Goal: Information Seeking & Learning: Learn about a topic

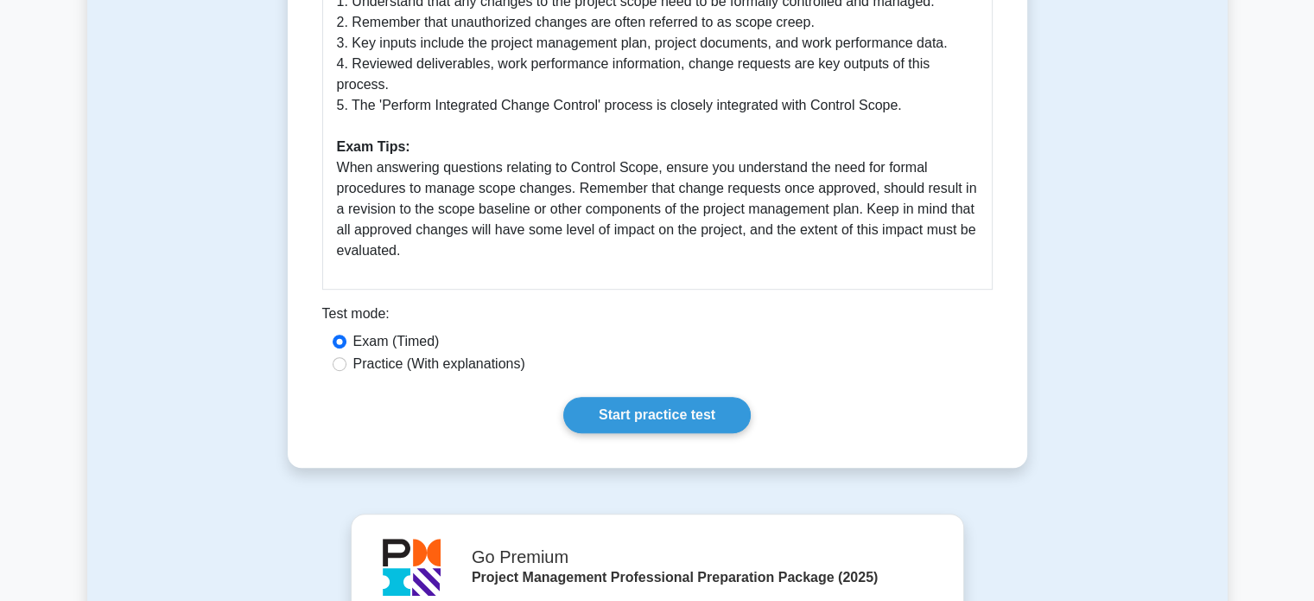
scroll to position [897, 0]
click at [638, 397] on link "Start practice test" at bounding box center [657, 415] width 188 height 36
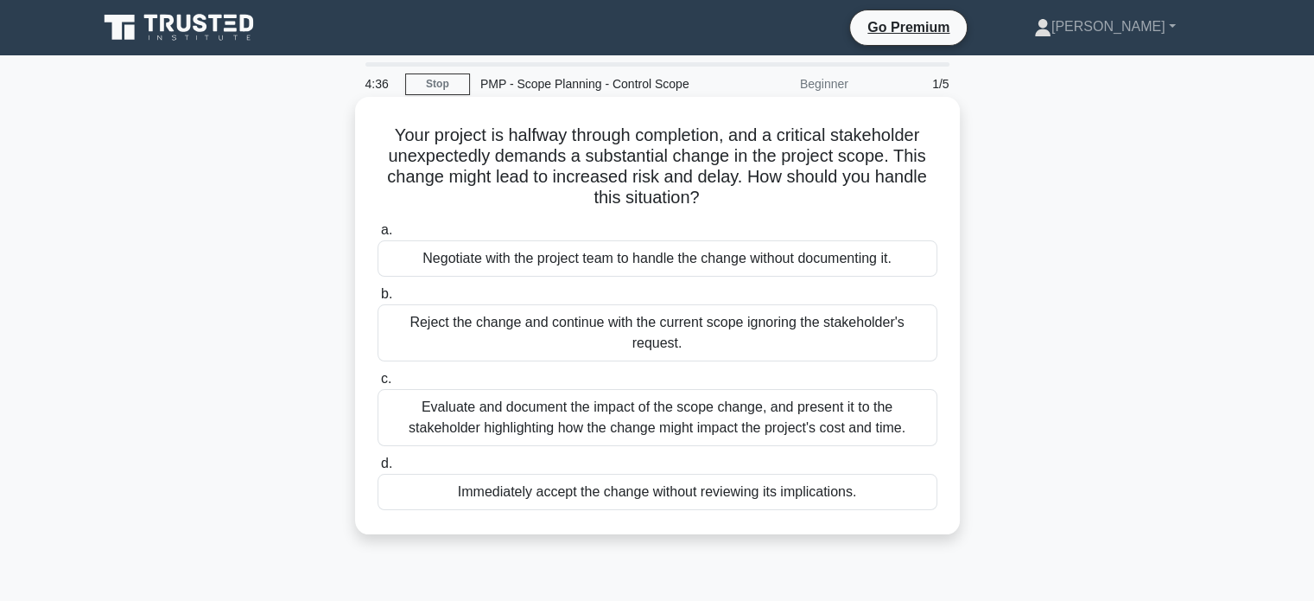
click at [716, 421] on div "Evaluate and document the impact of the scope change, and present it to the sta…" at bounding box center [658, 417] width 560 height 57
click at [378, 385] on input "c. Evaluate and document the impact of the scope change, and present it to the …" at bounding box center [378, 378] width 0 height 11
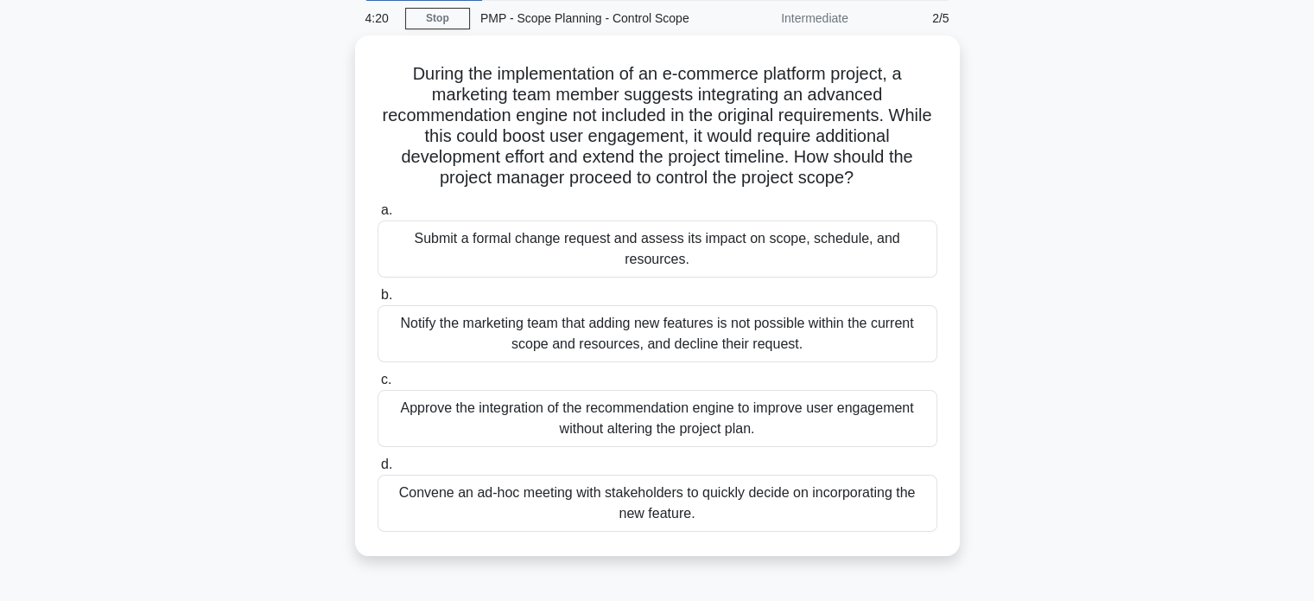
scroll to position [107, 0]
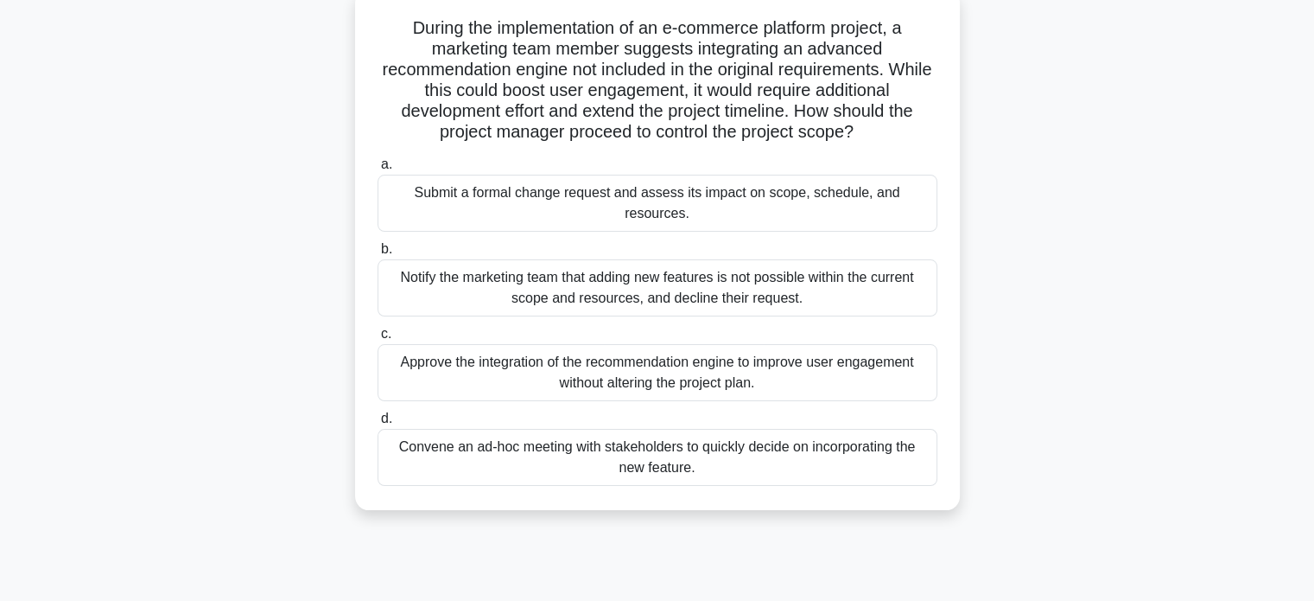
click at [802, 195] on div "Submit a formal change request and assess its impact on scope, schedule, and re…" at bounding box center [658, 203] width 560 height 57
click at [378, 170] on input "a. Submit a formal change request and assess its impact on scope, schedule, and…" at bounding box center [378, 164] width 0 height 11
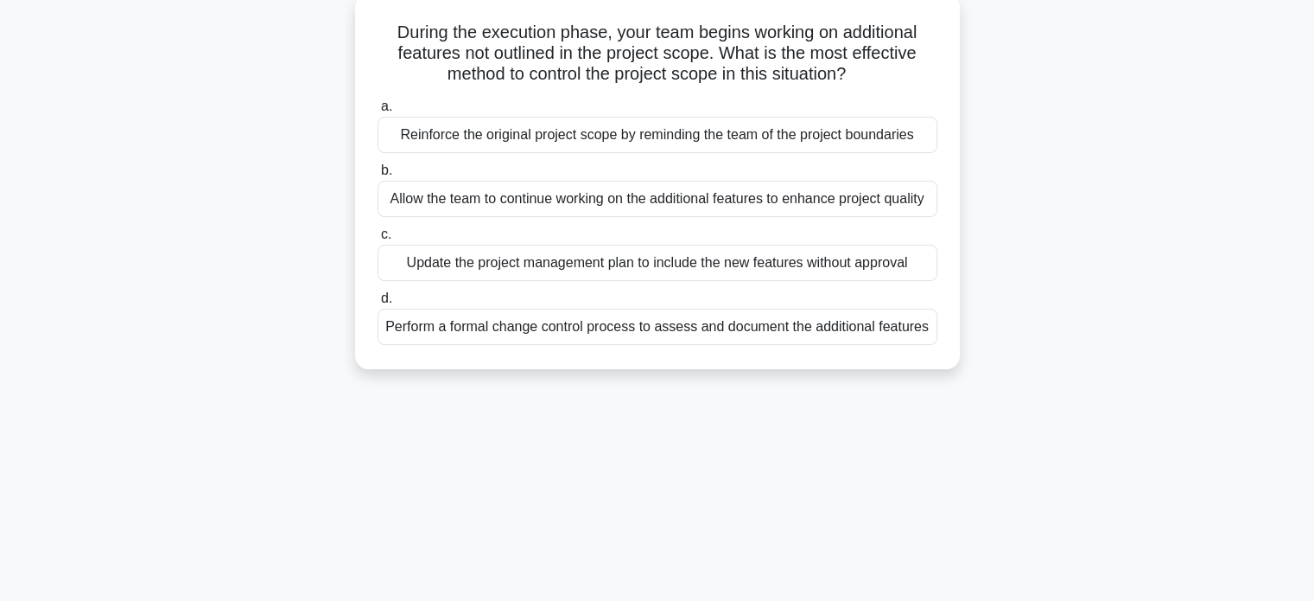
scroll to position [0, 0]
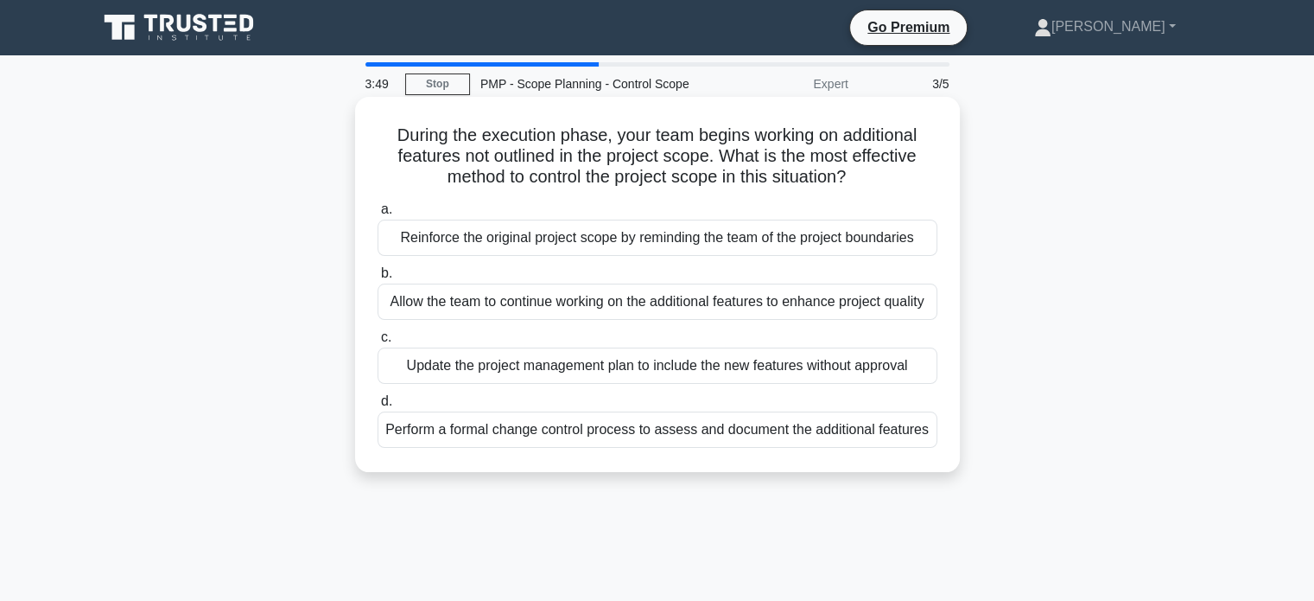
click at [609, 430] on div "Perform a formal change control process to assess and document the additional f…" at bounding box center [658, 429] width 560 height 36
click at [378, 407] on input "d. Perform a formal change control process to assess and document the additiona…" at bounding box center [378, 401] width 0 height 11
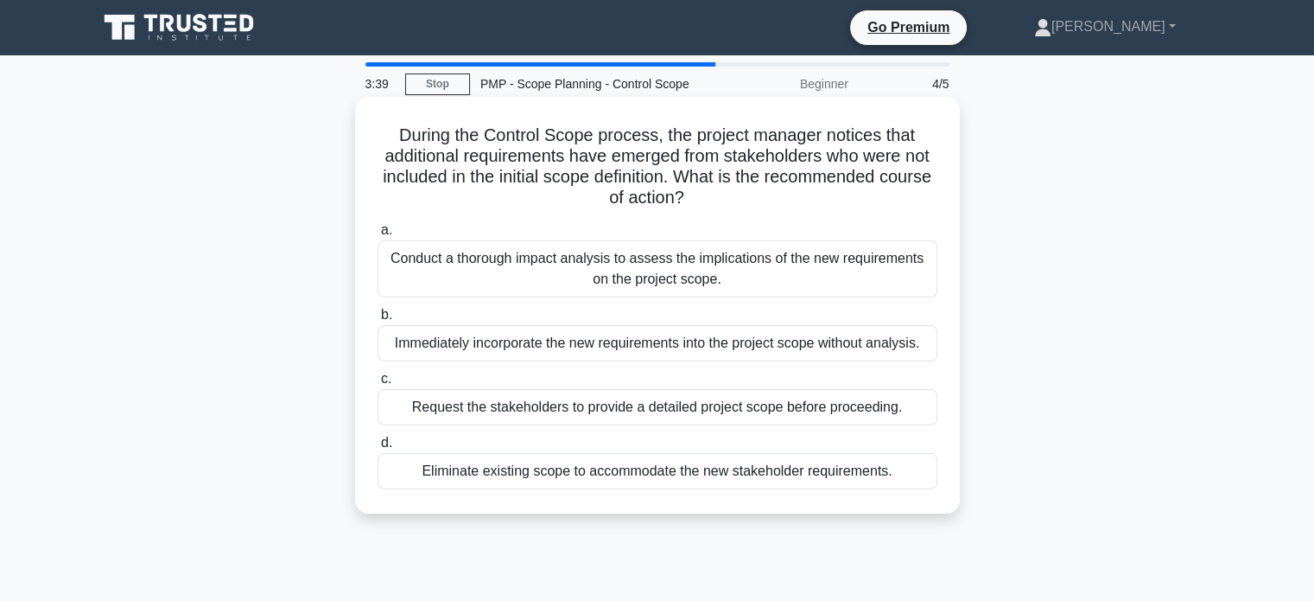
click at [606, 261] on div "Conduct a thorough impact analysis to assess the implications of the new requir…" at bounding box center [658, 268] width 560 height 57
click at [378, 236] on input "a. Conduct a thorough impact analysis to assess the implications of the new req…" at bounding box center [378, 230] width 0 height 11
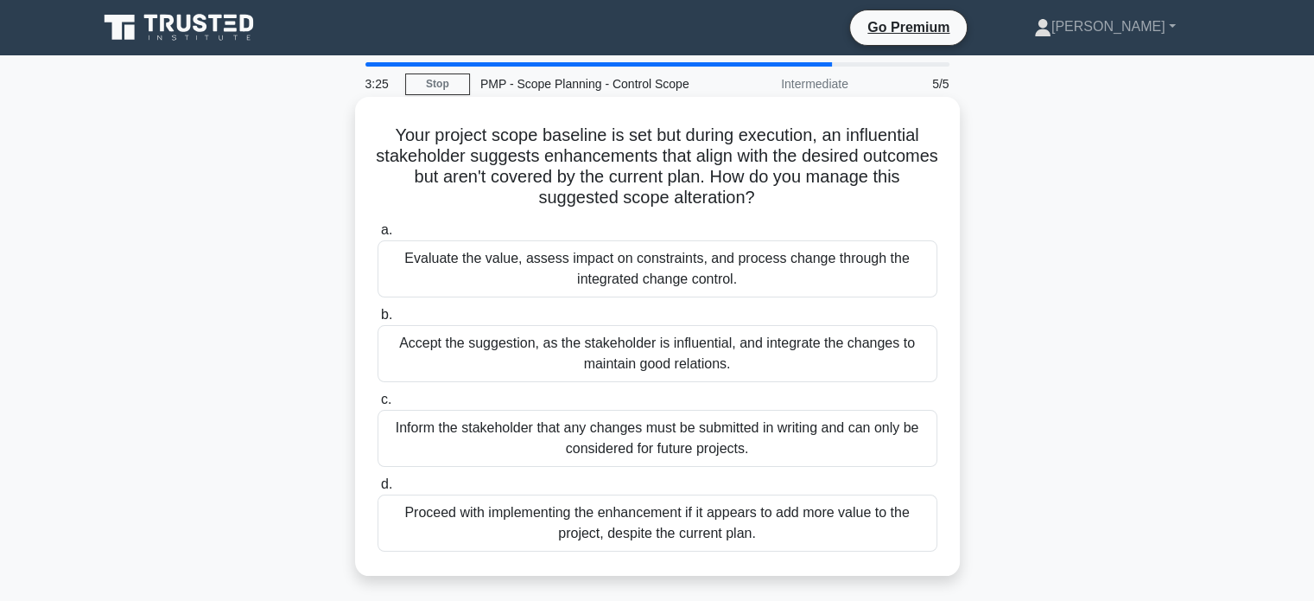
click at [773, 270] on div "Evaluate the value, assess impact on constraints, and process change through th…" at bounding box center [658, 268] width 560 height 57
click at [378, 236] on input "a. Evaluate the value, assess impact on constraints, and process change through…" at bounding box center [378, 230] width 0 height 11
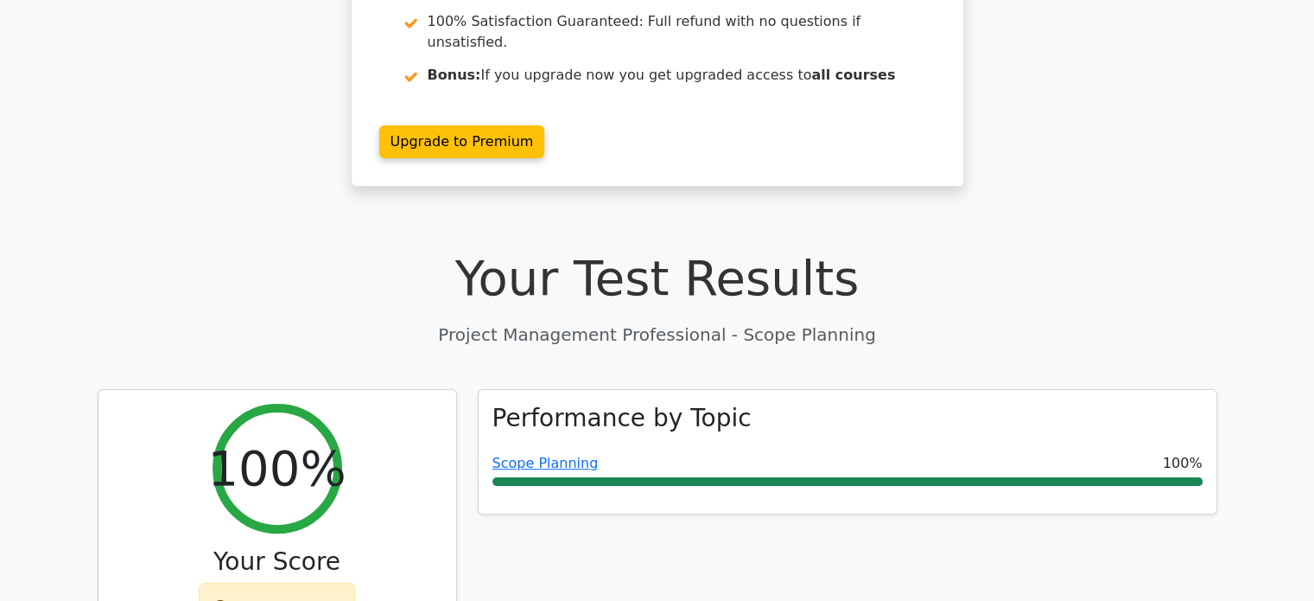
scroll to position [335, 0]
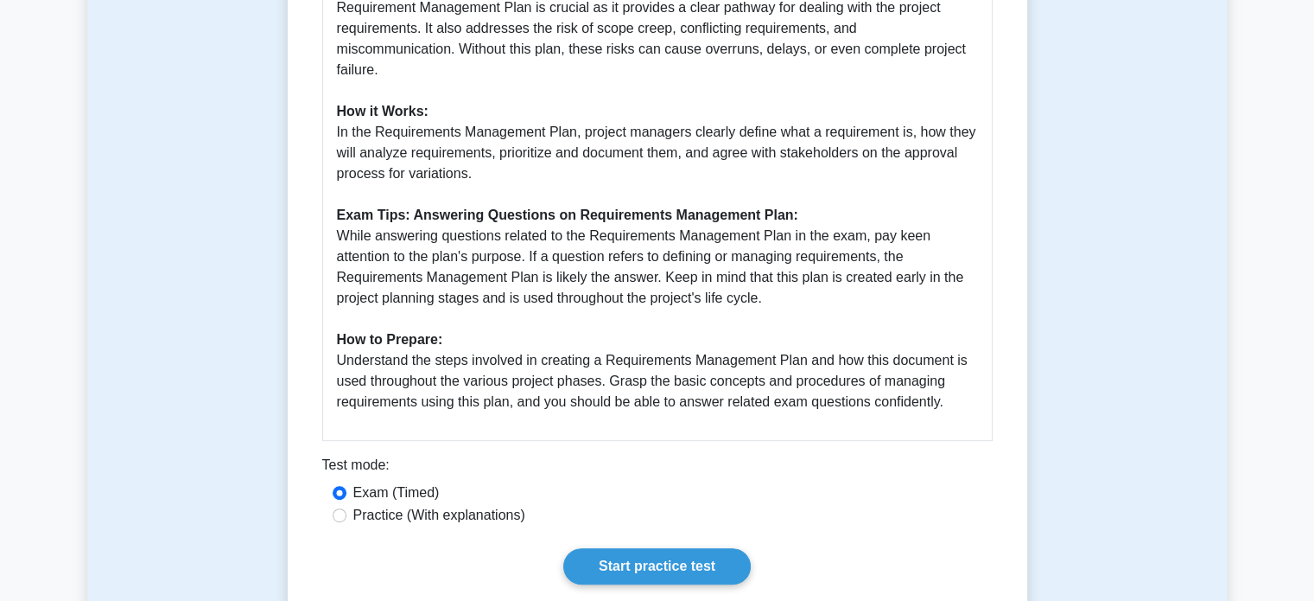
scroll to position [711, 0]
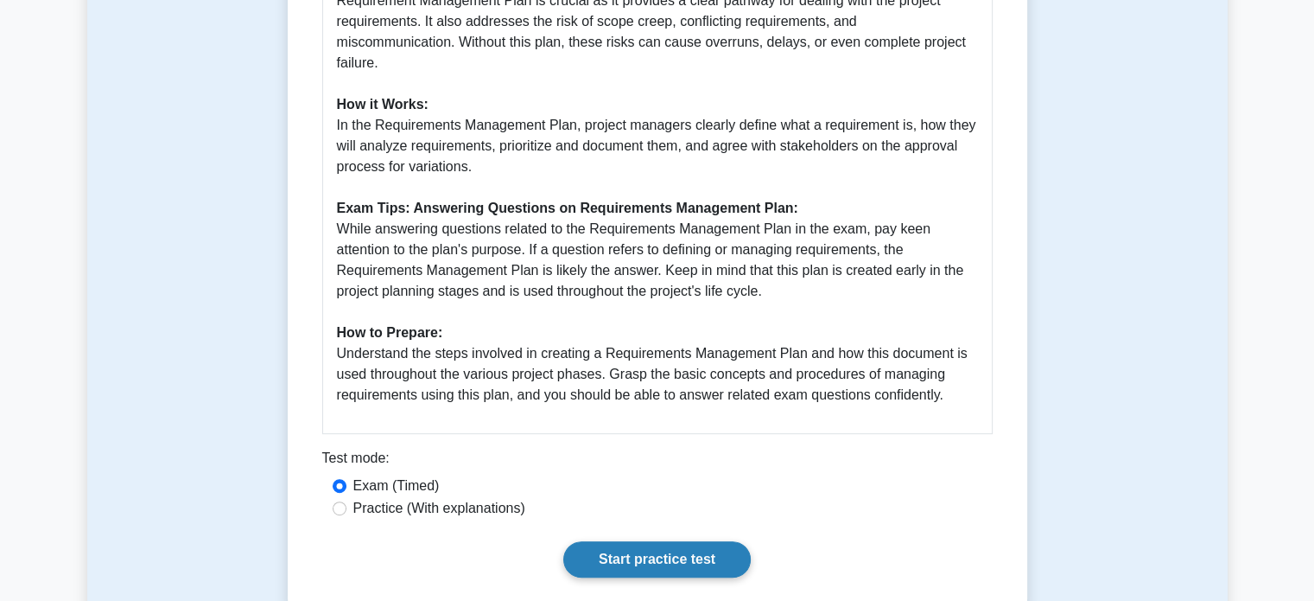
click at [646, 543] on link "Start practice test" at bounding box center [657, 559] width 188 height 36
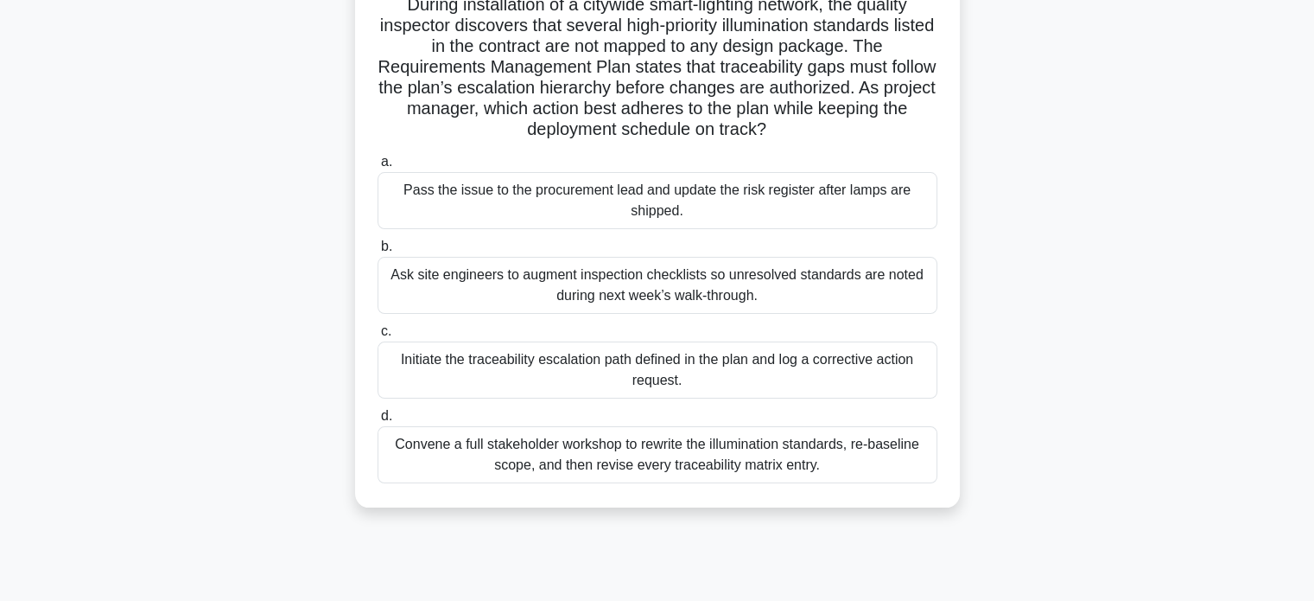
scroll to position [152, 0]
click at [605, 358] on div "Initiate the traceability escalation path defined in the plan and log a correct…" at bounding box center [658, 369] width 560 height 57
click at [378, 336] on input "c. Initiate the traceability escalation path defined in the plan and log a corr…" at bounding box center [378, 330] width 0 height 11
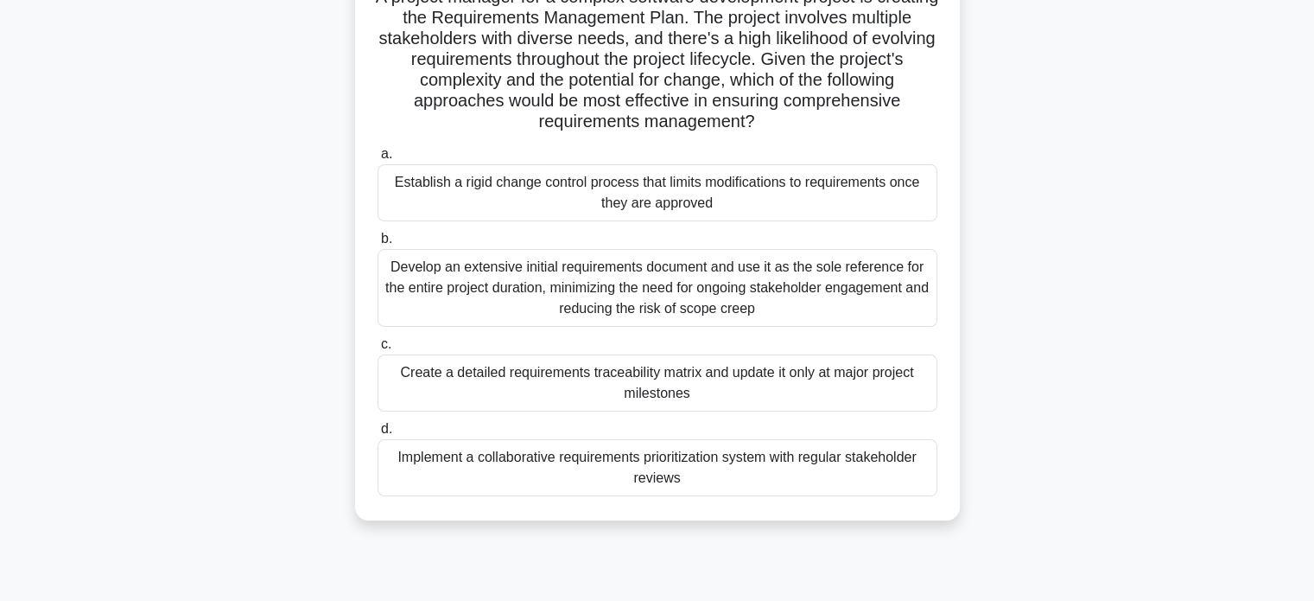
scroll to position [159, 0]
click at [639, 290] on div "Develop an extensive initial requirements document and use it as the sole refer…" at bounding box center [658, 288] width 560 height 78
click at [378, 245] on input "b. Develop an extensive initial requirements document and use it as the sole re…" at bounding box center [378, 238] width 0 height 11
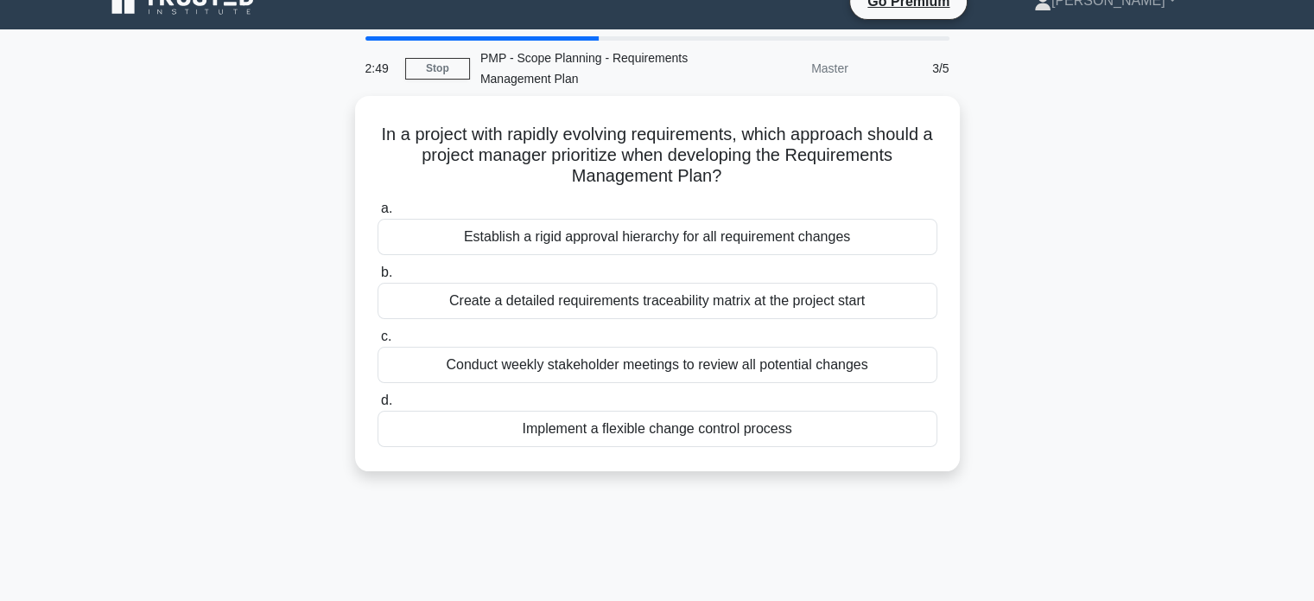
scroll to position [0, 0]
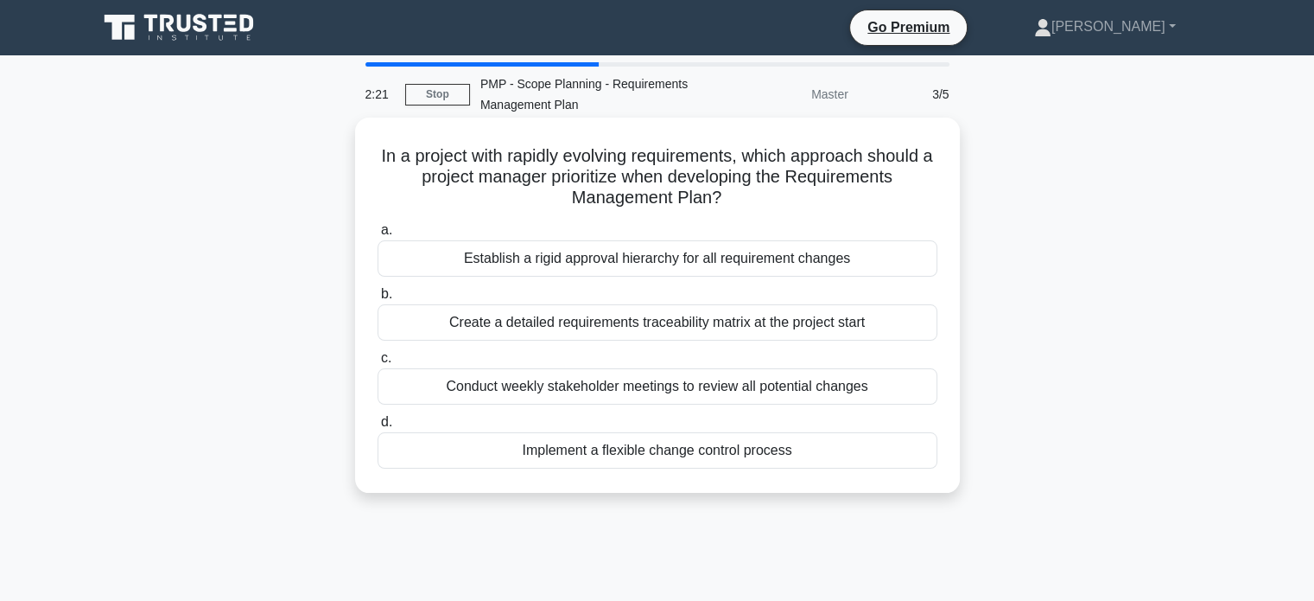
click at [647, 324] on div "Create a detailed requirements traceability matrix at the project start" at bounding box center [658, 322] width 560 height 36
click at [378, 300] on input "b. Create a detailed requirements traceability matrix at the project start" at bounding box center [378, 294] width 0 height 11
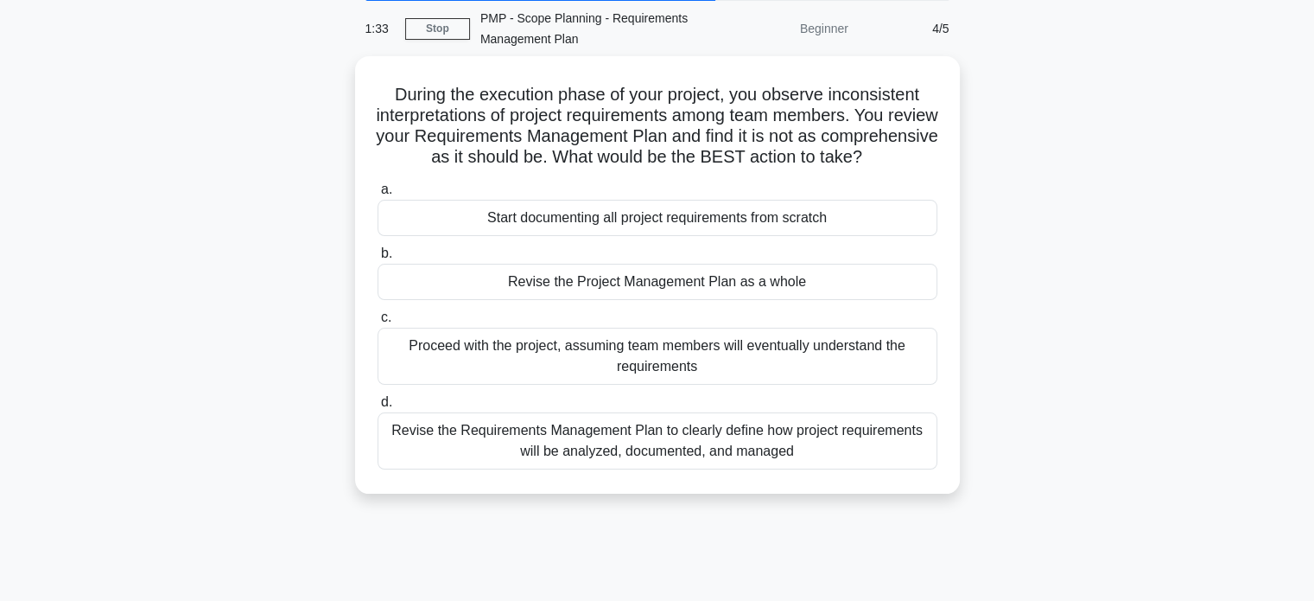
scroll to position [80, 0]
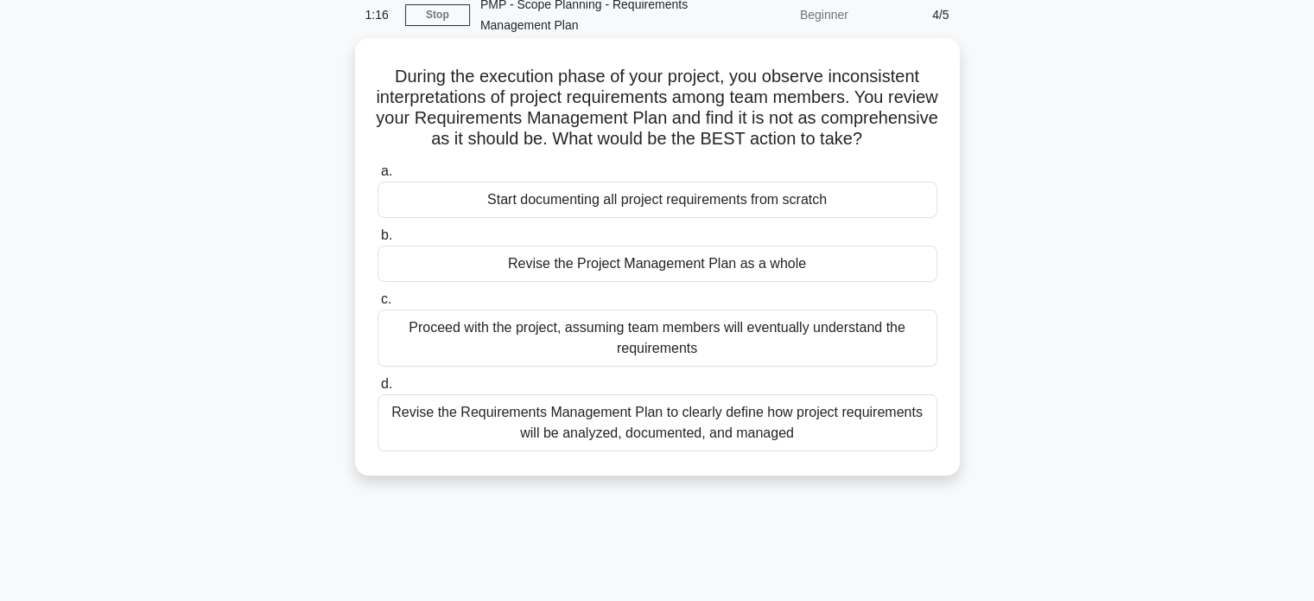
click at [659, 451] on div "Revise the Requirements Management Plan to clearly define how project requireme…" at bounding box center [658, 422] width 560 height 57
click at [378, 390] on input "d. Revise the Requirements Management Plan to clearly define how project requir…" at bounding box center [378, 384] width 0 height 11
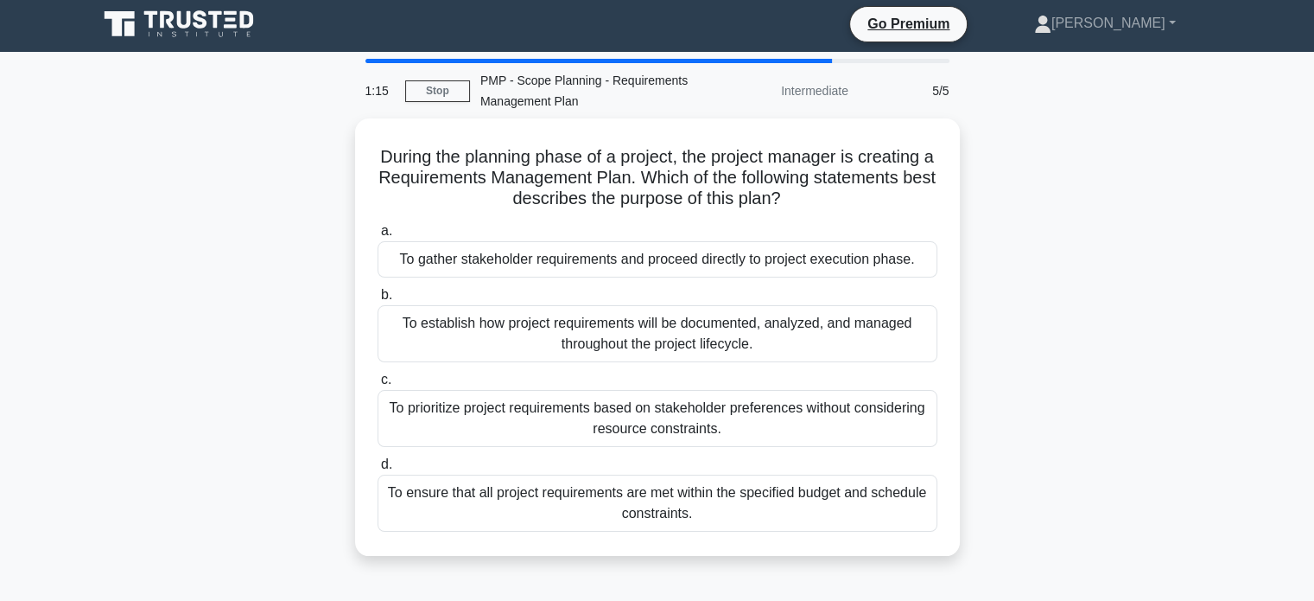
scroll to position [0, 0]
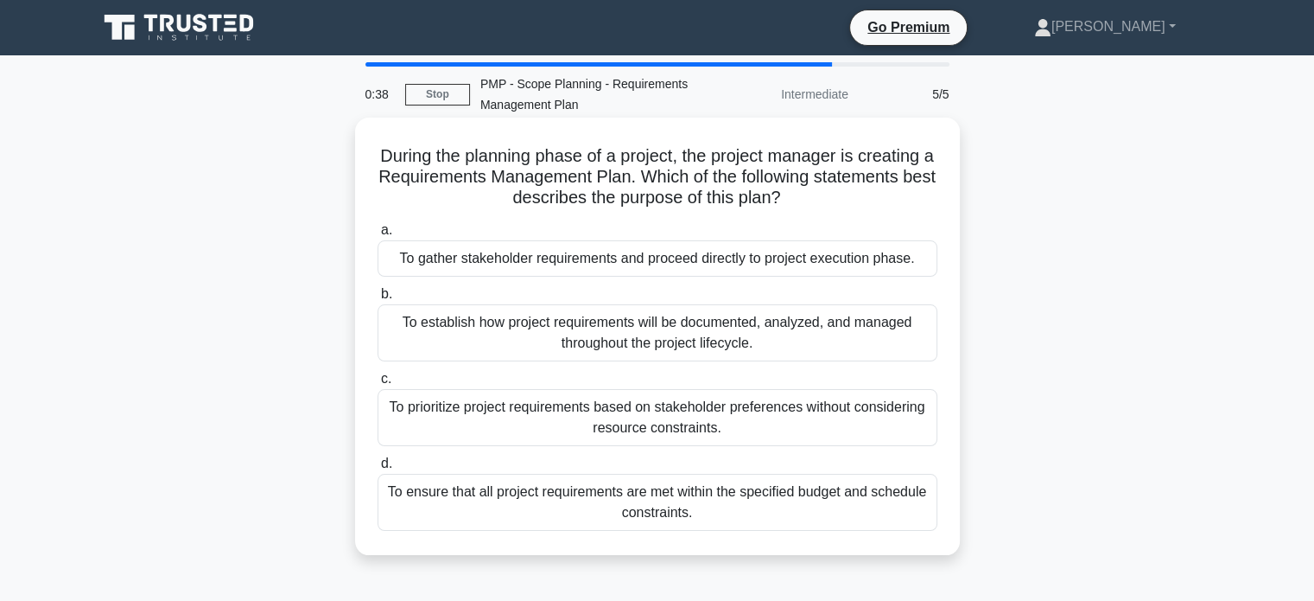
click at [660, 329] on div "To establish how project requirements will be documented, analyzed, and managed…" at bounding box center [658, 332] width 560 height 57
click at [378, 300] on input "b. To establish how project requirements will be documented, analyzed, and mana…" at bounding box center [378, 294] width 0 height 11
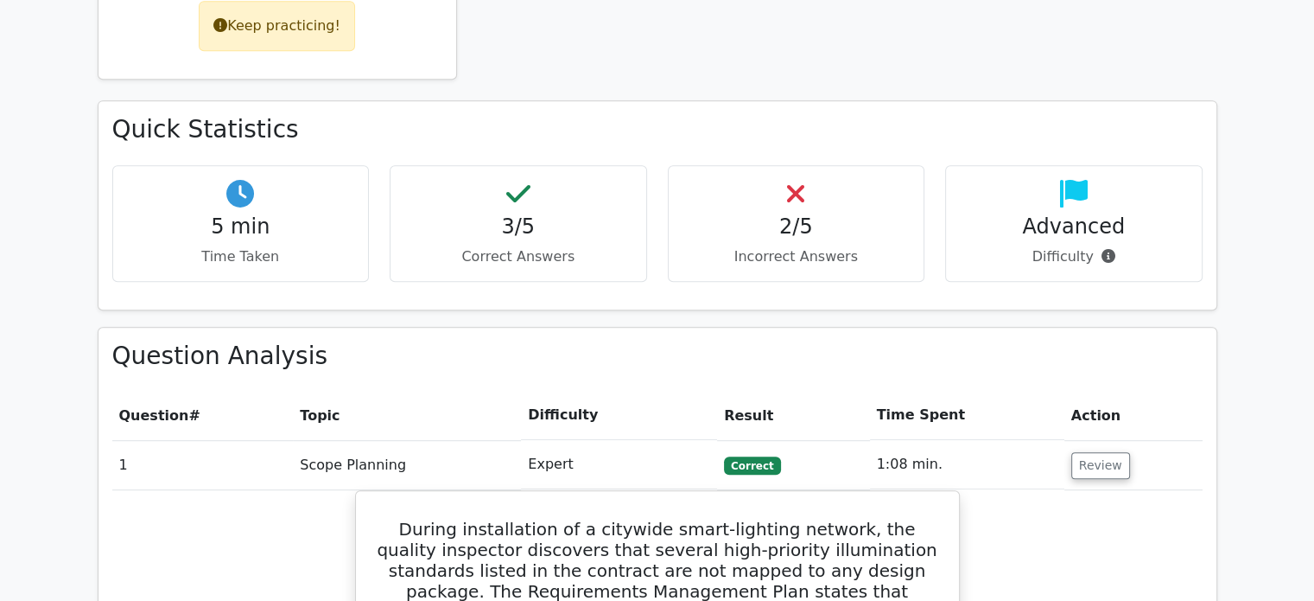
scroll to position [926, 0]
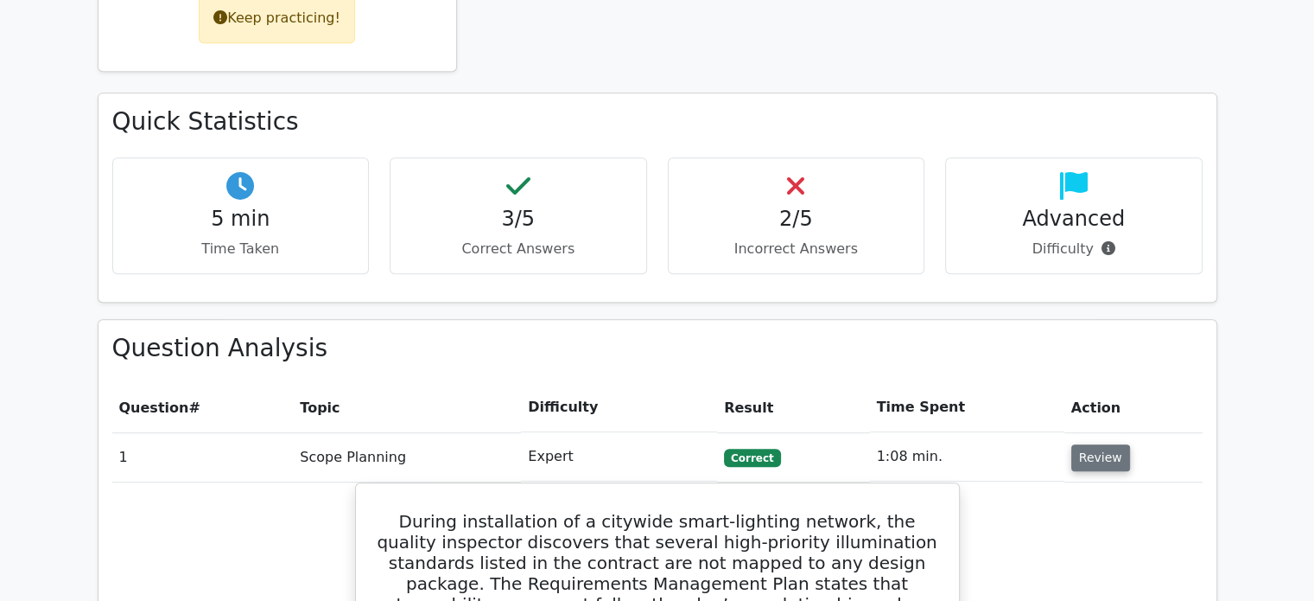
click at [1096, 444] on button "Review" at bounding box center [1101, 457] width 59 height 27
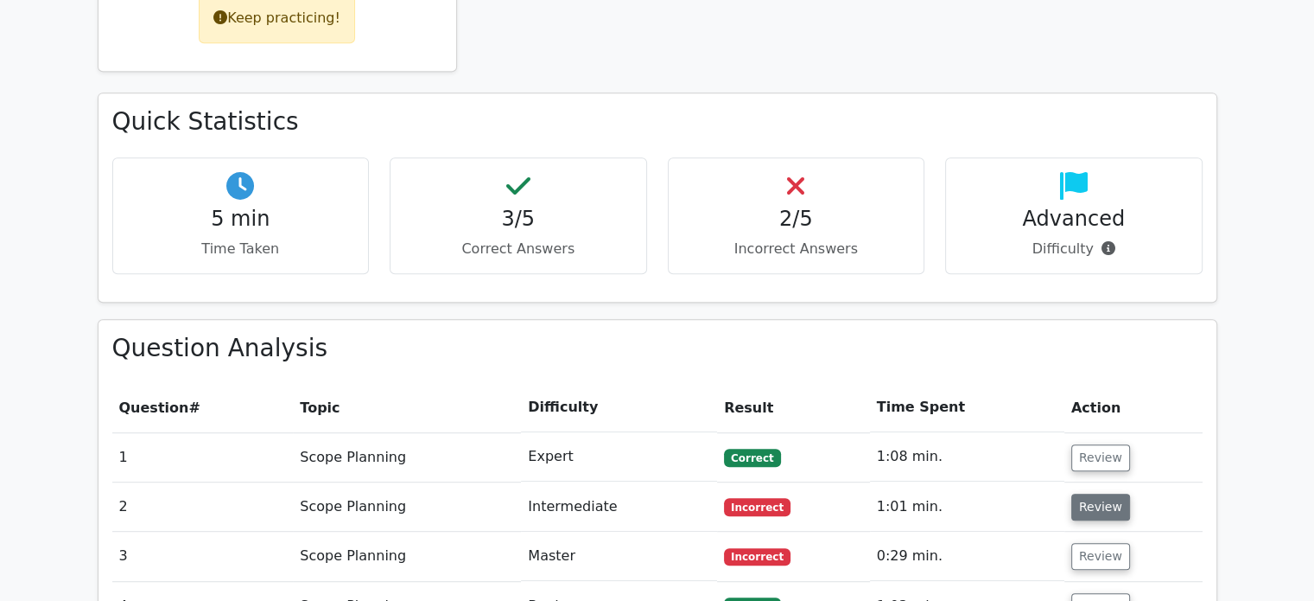
click at [1085, 493] on button "Review" at bounding box center [1101, 506] width 59 height 27
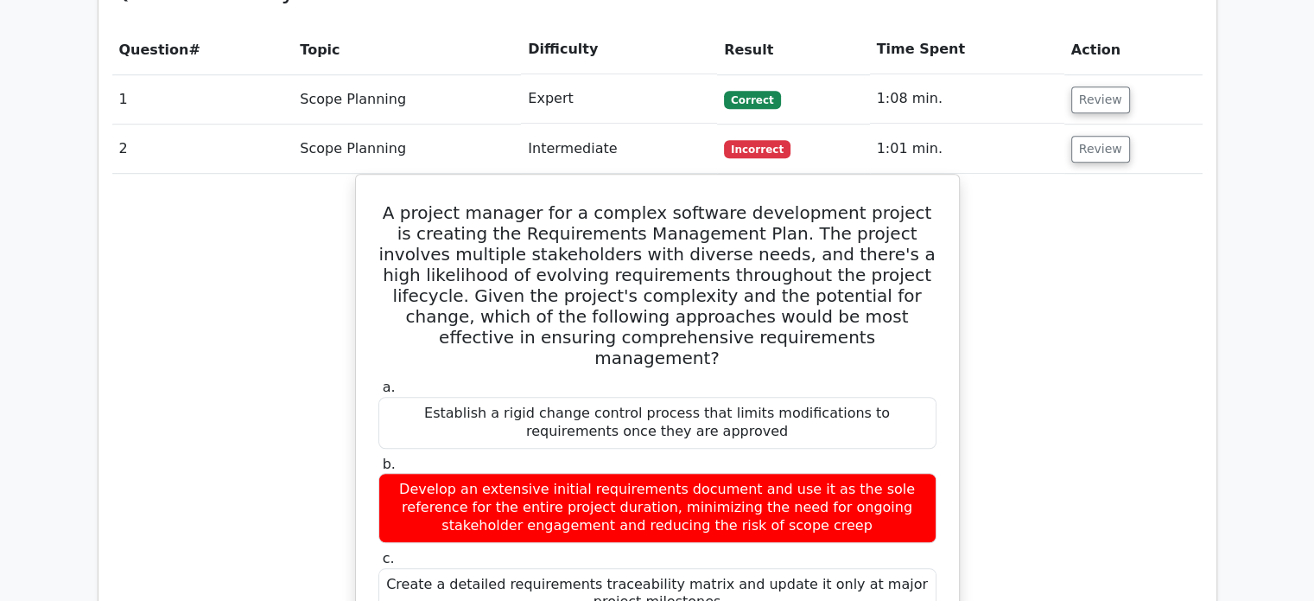
scroll to position [1285, 0]
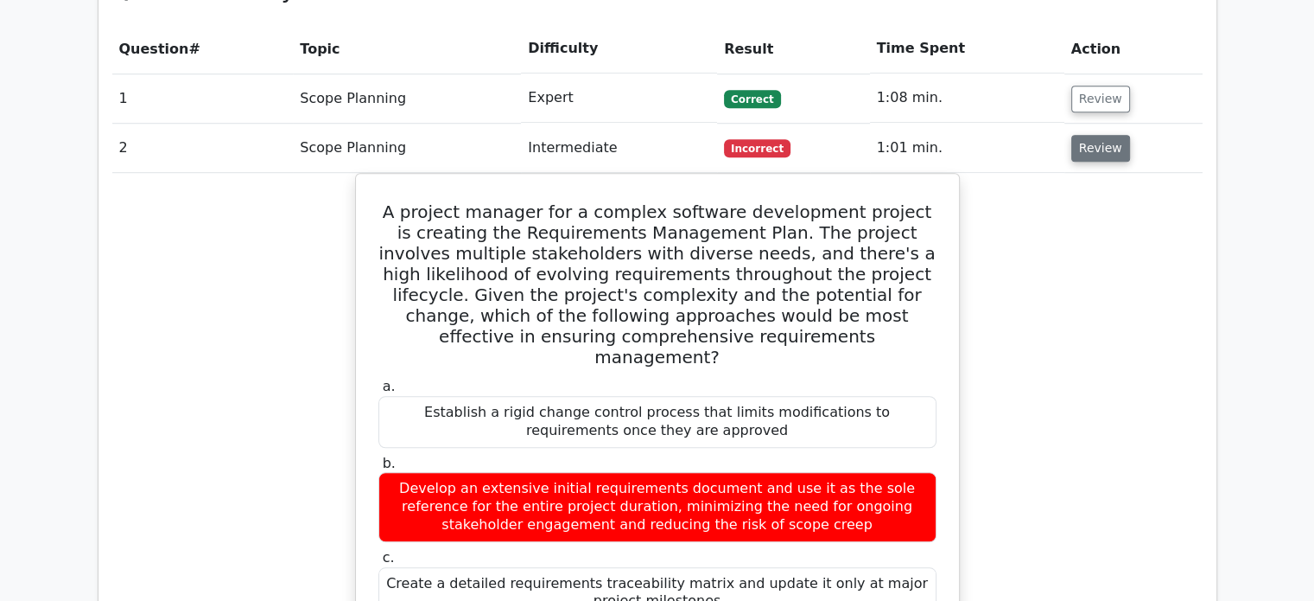
click at [1098, 135] on button "Review" at bounding box center [1101, 148] width 59 height 27
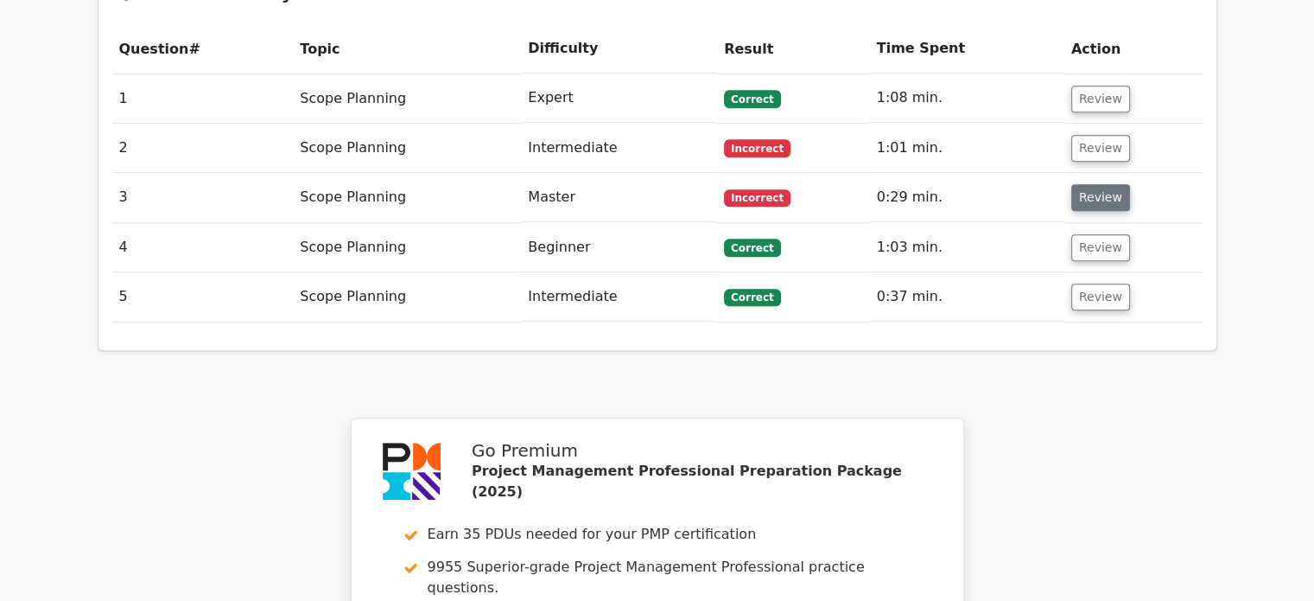
click at [1095, 184] on button "Review" at bounding box center [1101, 197] width 59 height 27
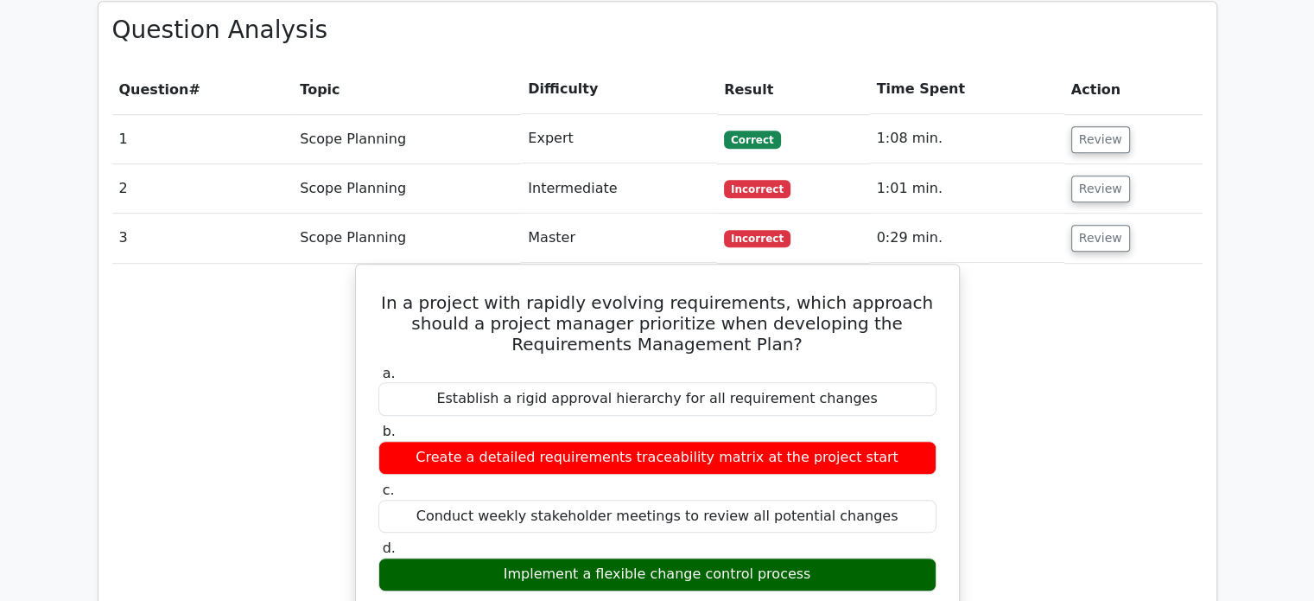
scroll to position [1241, 0]
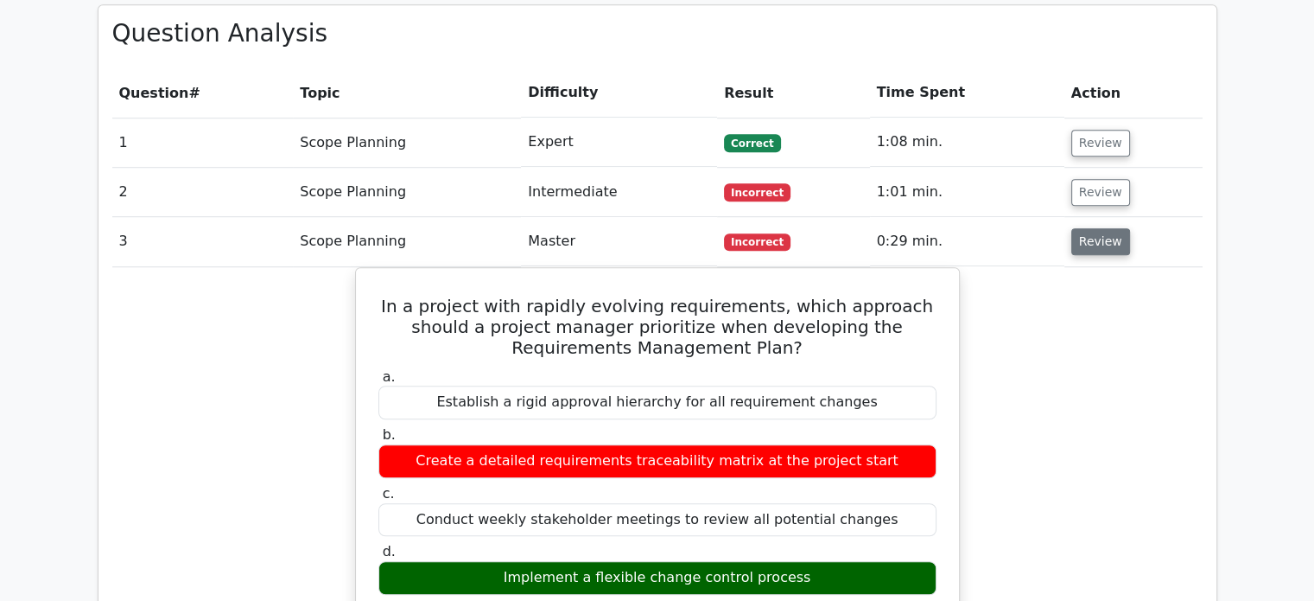
click at [1098, 228] on button "Review" at bounding box center [1101, 241] width 59 height 27
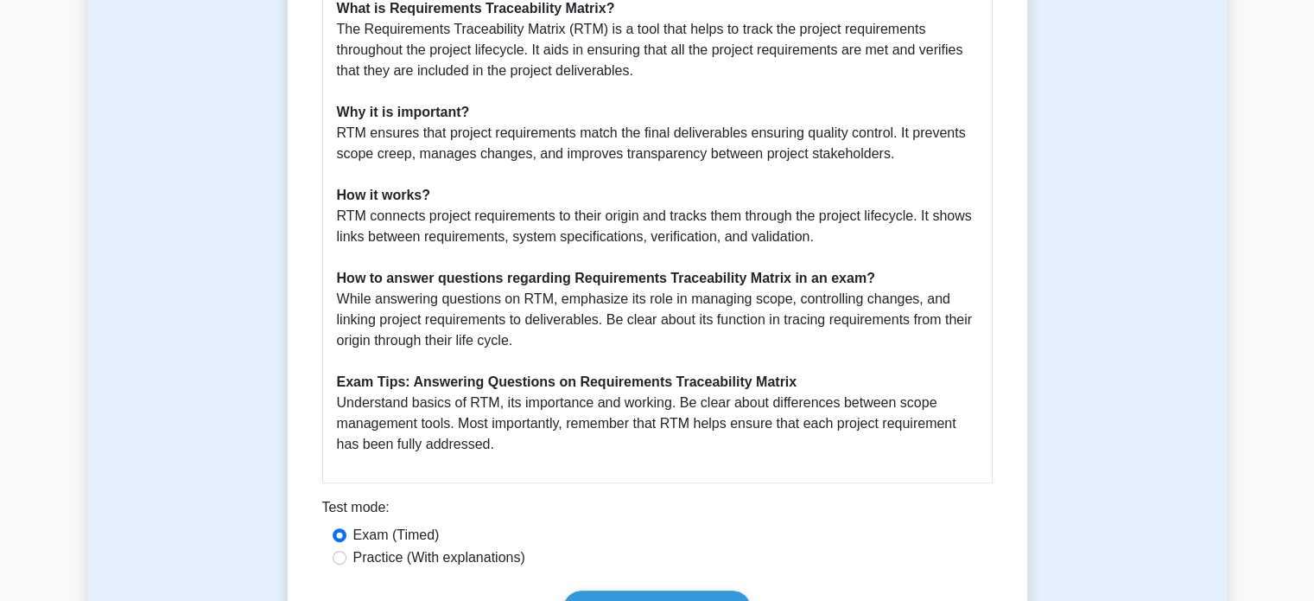
scroll to position [821, 0]
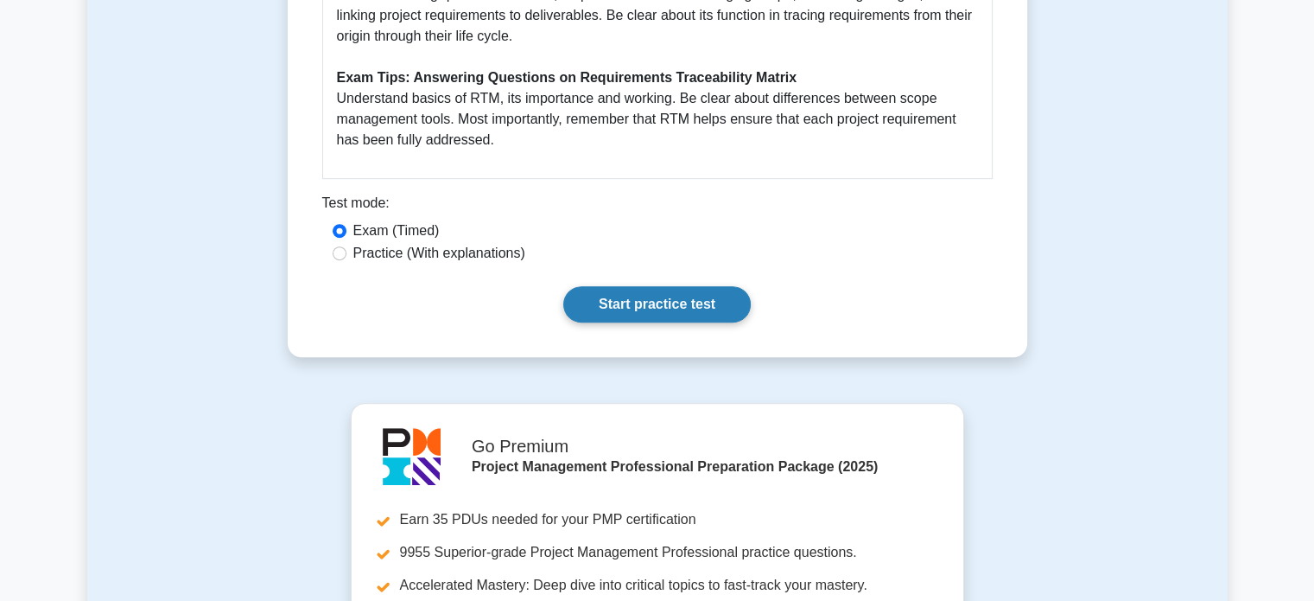
click at [646, 309] on link "Start practice test" at bounding box center [657, 304] width 188 height 36
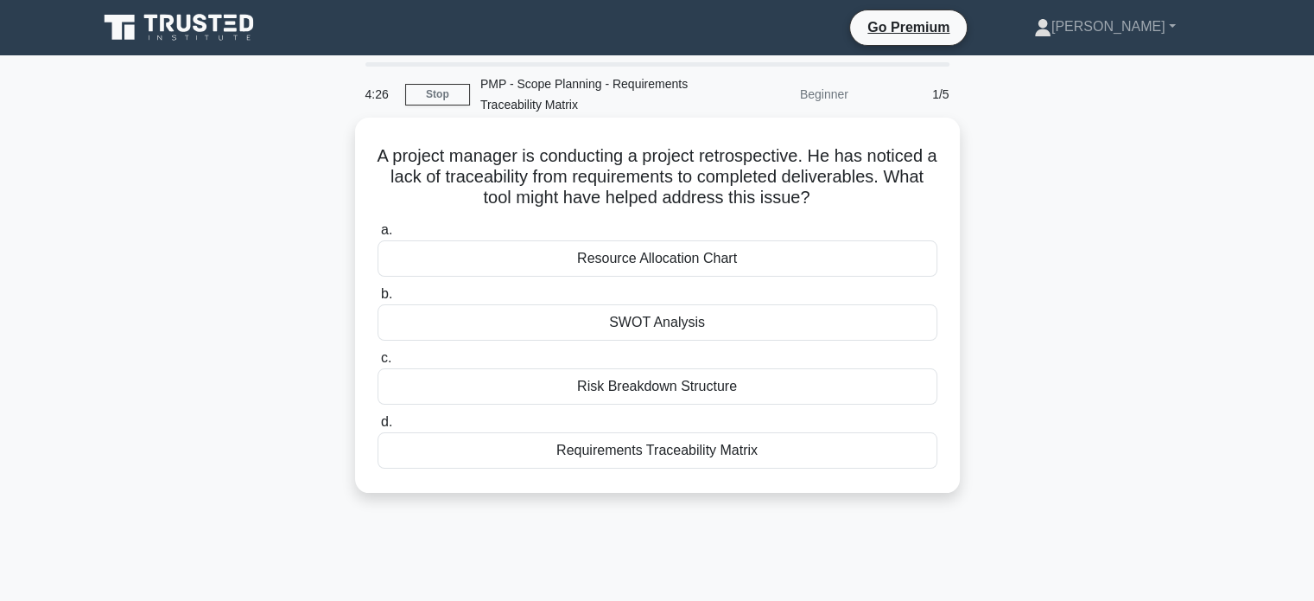
click at [495, 449] on div "Requirements Traceability Matrix" at bounding box center [658, 450] width 560 height 36
click at [378, 428] on input "d. Requirements Traceability Matrix" at bounding box center [378, 422] width 0 height 11
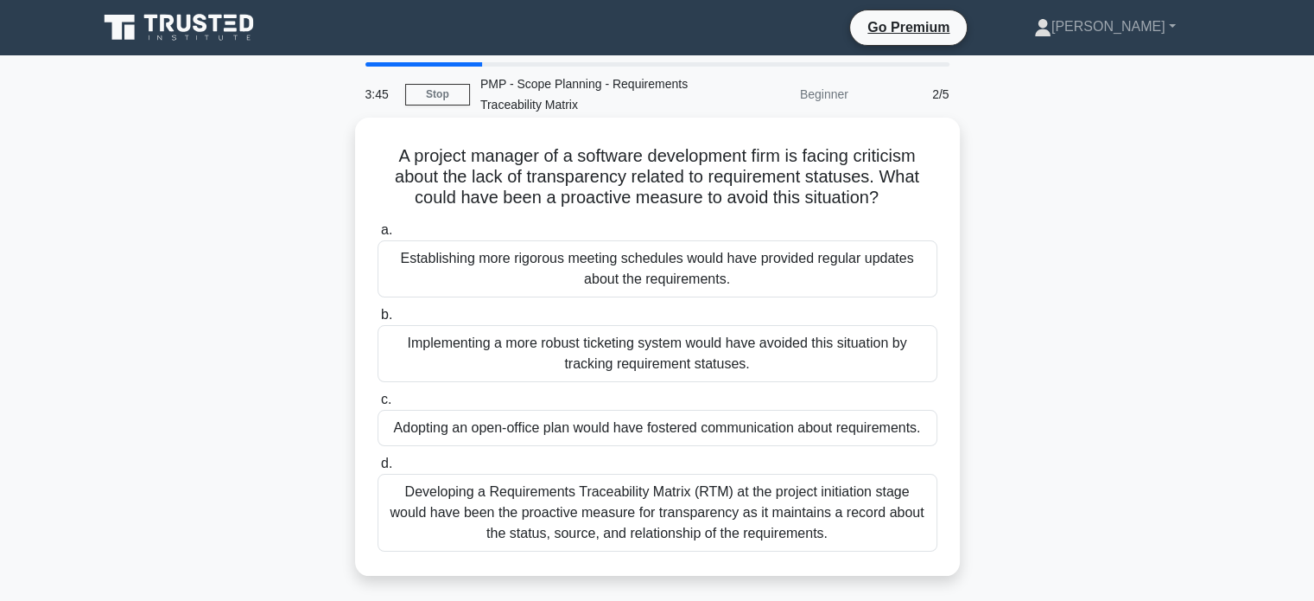
click at [558, 512] on div "Developing a Requirements Traceability Matrix (RTM) at the project initiation s…" at bounding box center [658, 513] width 560 height 78
click at [378, 469] on input "d. Developing a Requirements Traceability Matrix (RTM) at the project initiatio…" at bounding box center [378, 463] width 0 height 11
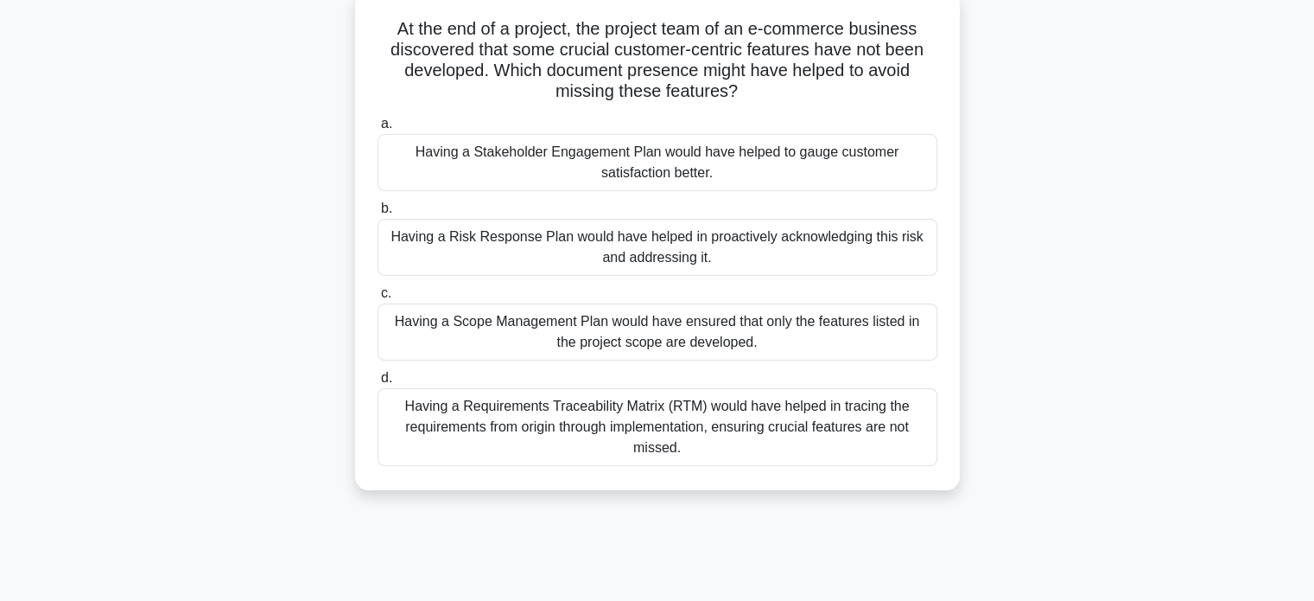
scroll to position [134, 0]
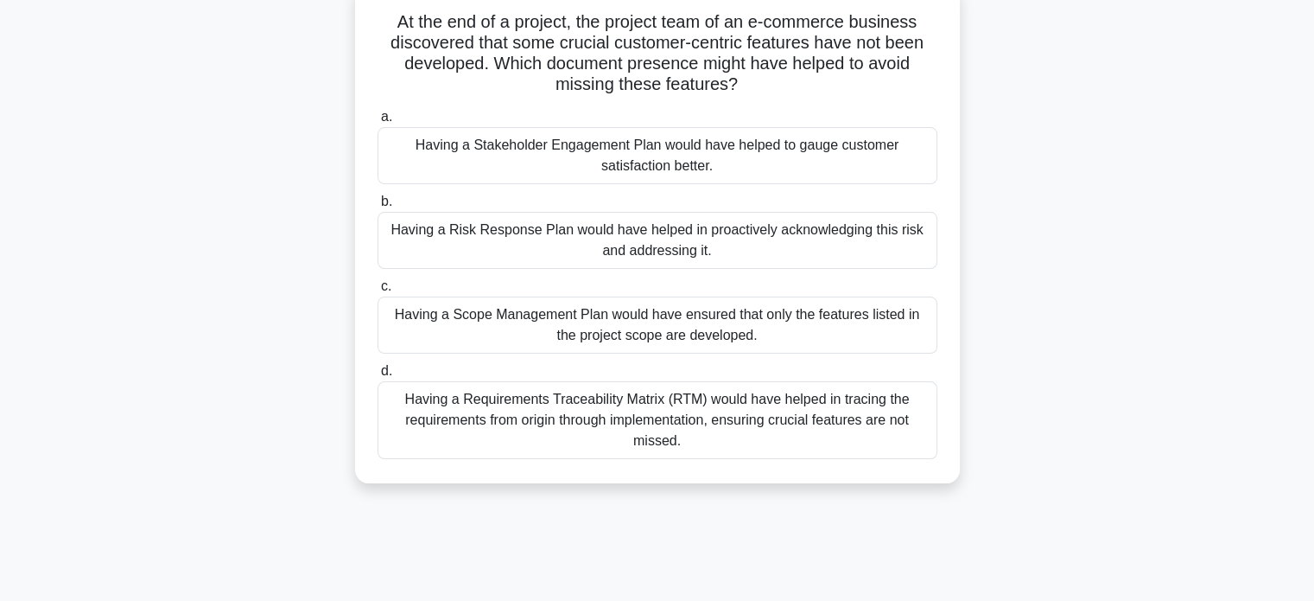
click at [614, 442] on div "Having a Requirements Traceability Matrix (RTM) would have helped in tracing th…" at bounding box center [658, 420] width 560 height 78
click at [378, 377] on input "d. Having a Requirements Traceability Matrix (RTM) would have helped in tracing…" at bounding box center [378, 371] width 0 height 11
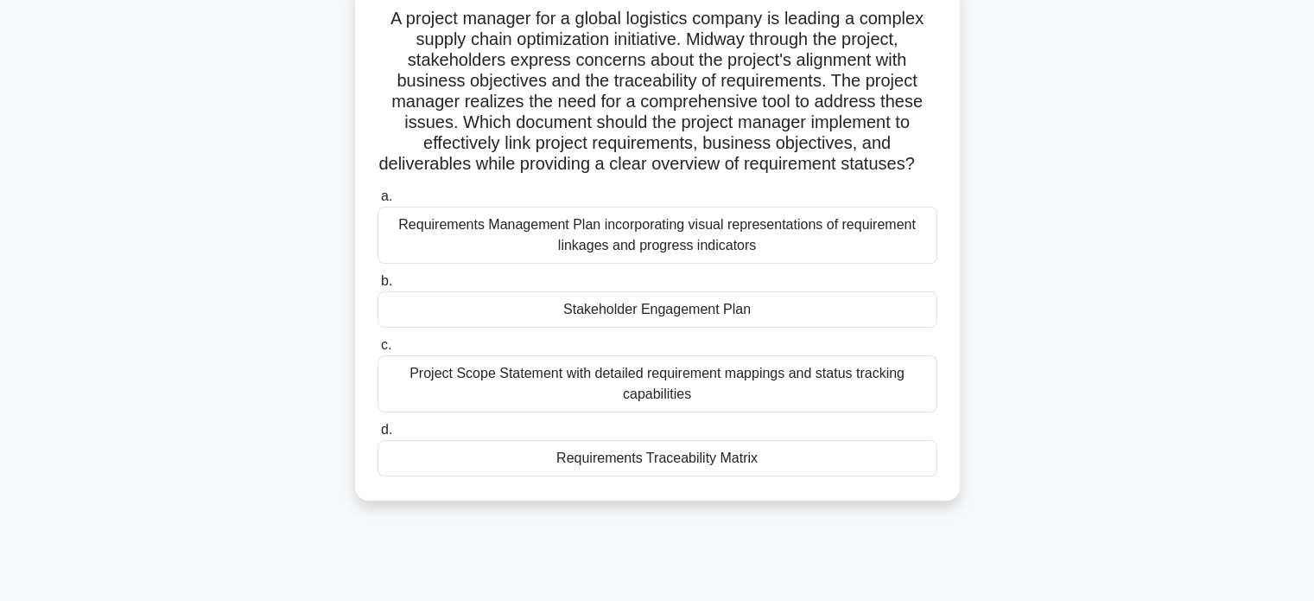
scroll to position [151, 0]
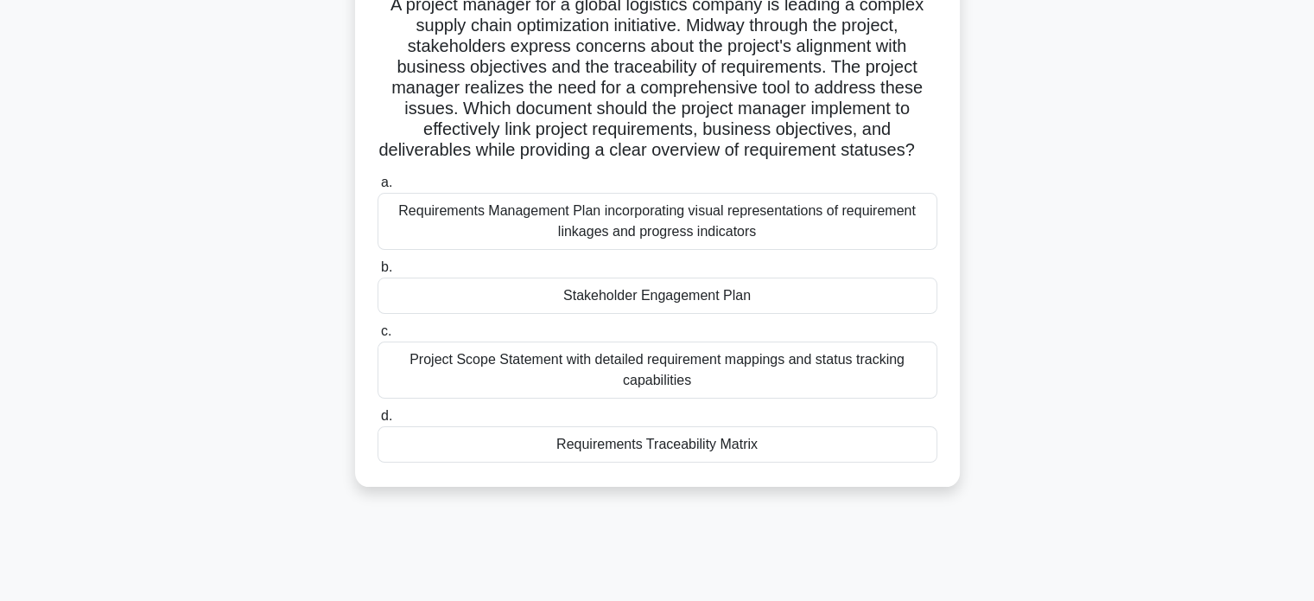
click at [582, 462] on div "Requirements Traceability Matrix" at bounding box center [658, 444] width 560 height 36
click at [378, 422] on input "d. Requirements Traceability Matrix" at bounding box center [378, 416] width 0 height 11
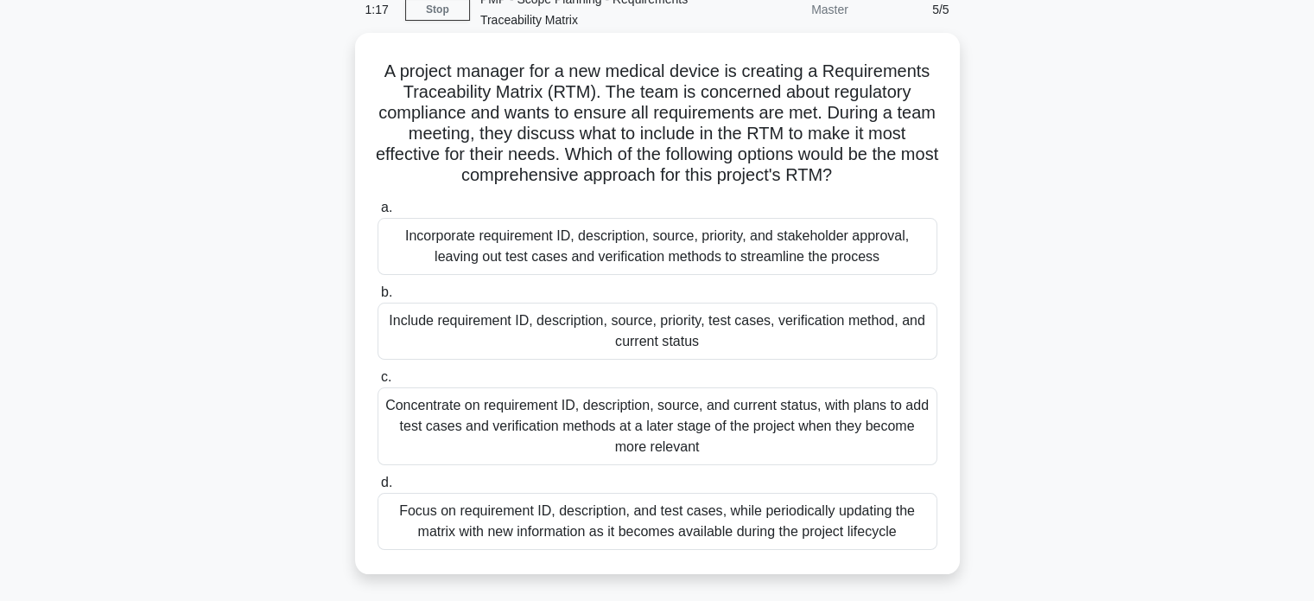
scroll to position [92, 0]
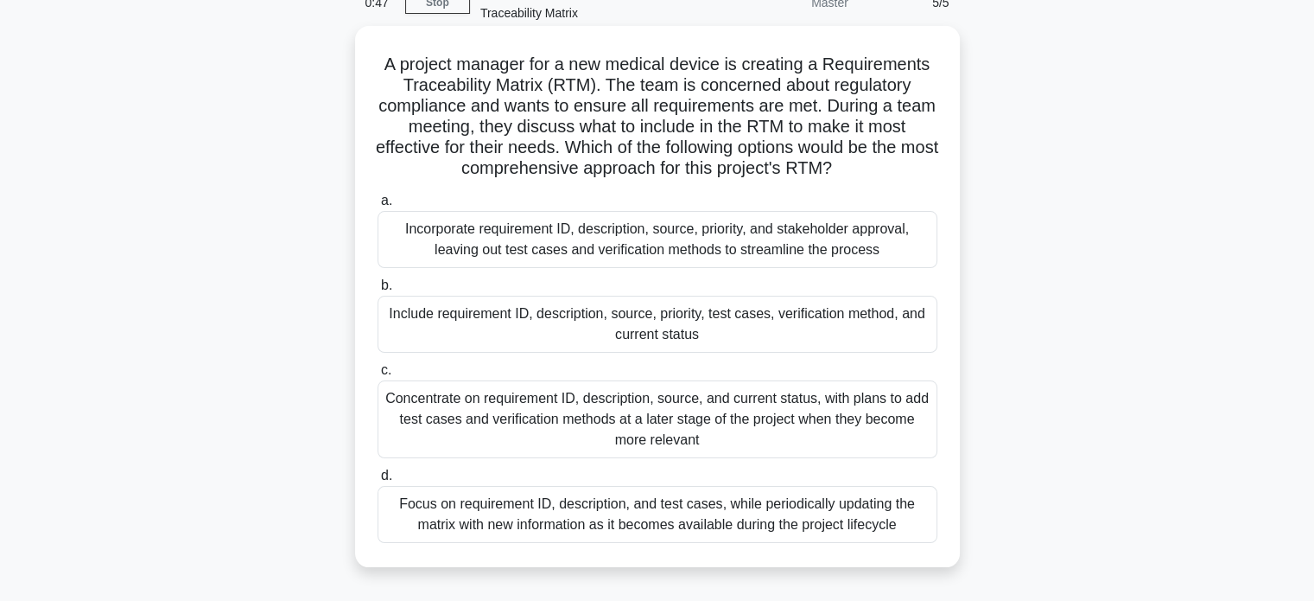
click at [689, 338] on div "Include requirement ID, description, source, priority, test cases, verification…" at bounding box center [658, 324] width 560 height 57
click at [378, 291] on input "b. Include requirement ID, description, source, priority, test cases, verificat…" at bounding box center [378, 285] width 0 height 11
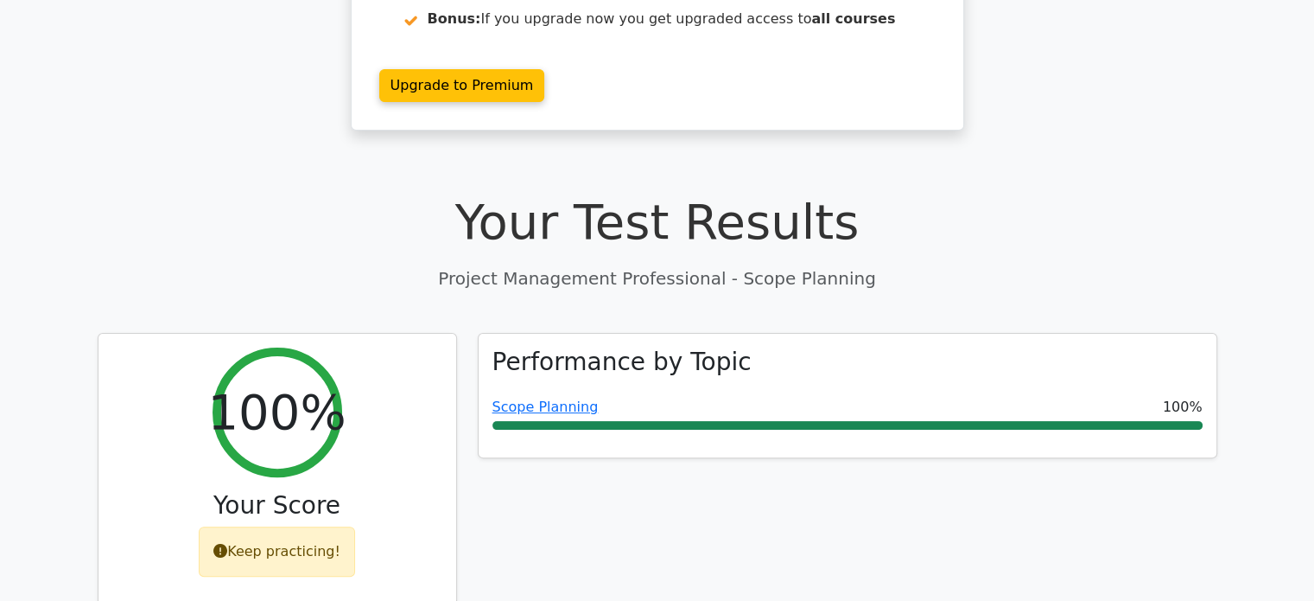
scroll to position [397, 0]
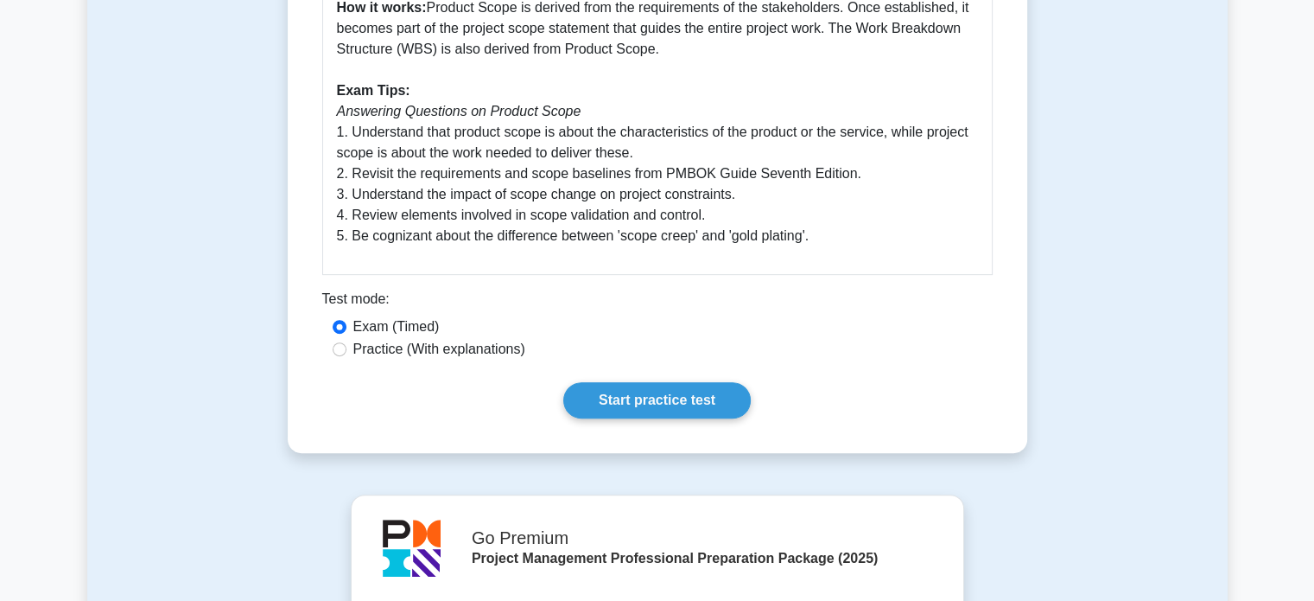
scroll to position [680, 0]
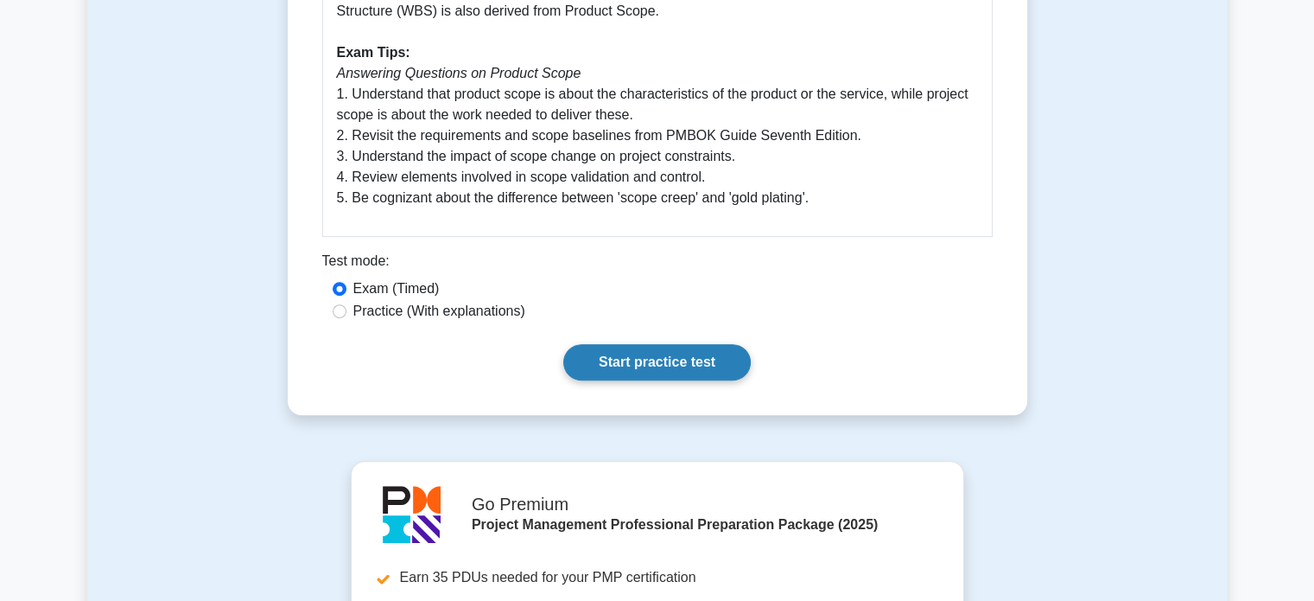
click at [622, 349] on link "Start practice test" at bounding box center [657, 362] width 188 height 36
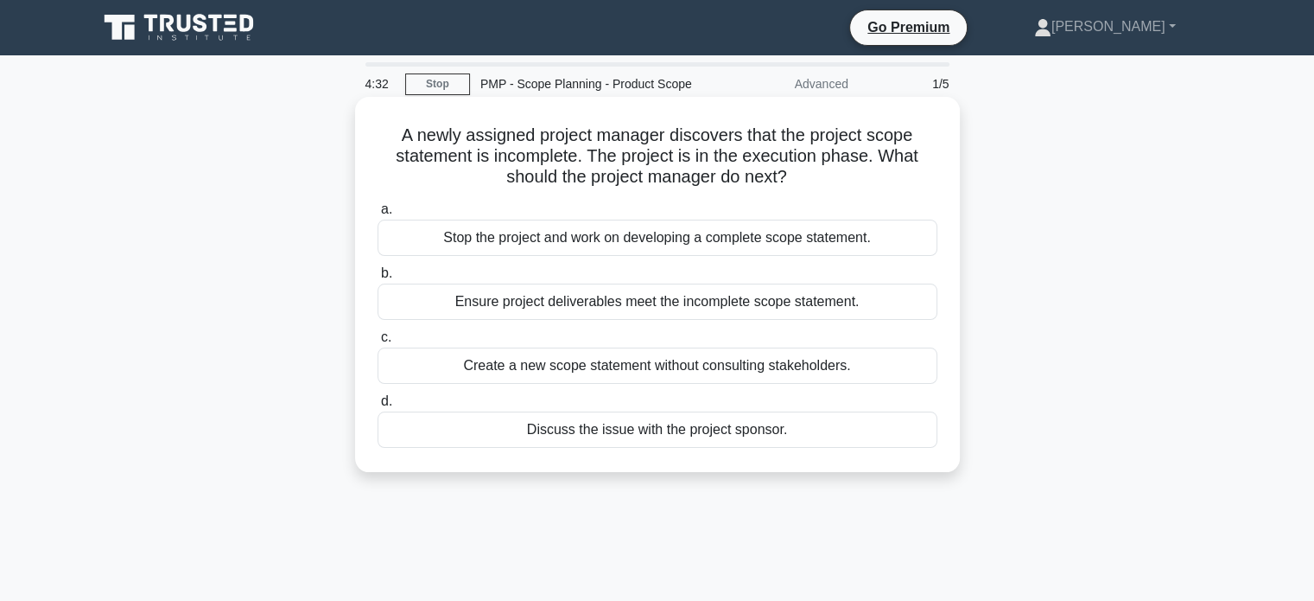
click at [579, 425] on div "Discuss the issue with the project sponsor." at bounding box center [658, 429] width 560 height 36
click at [378, 407] on input "d. Discuss the issue with the project sponsor." at bounding box center [378, 401] width 0 height 11
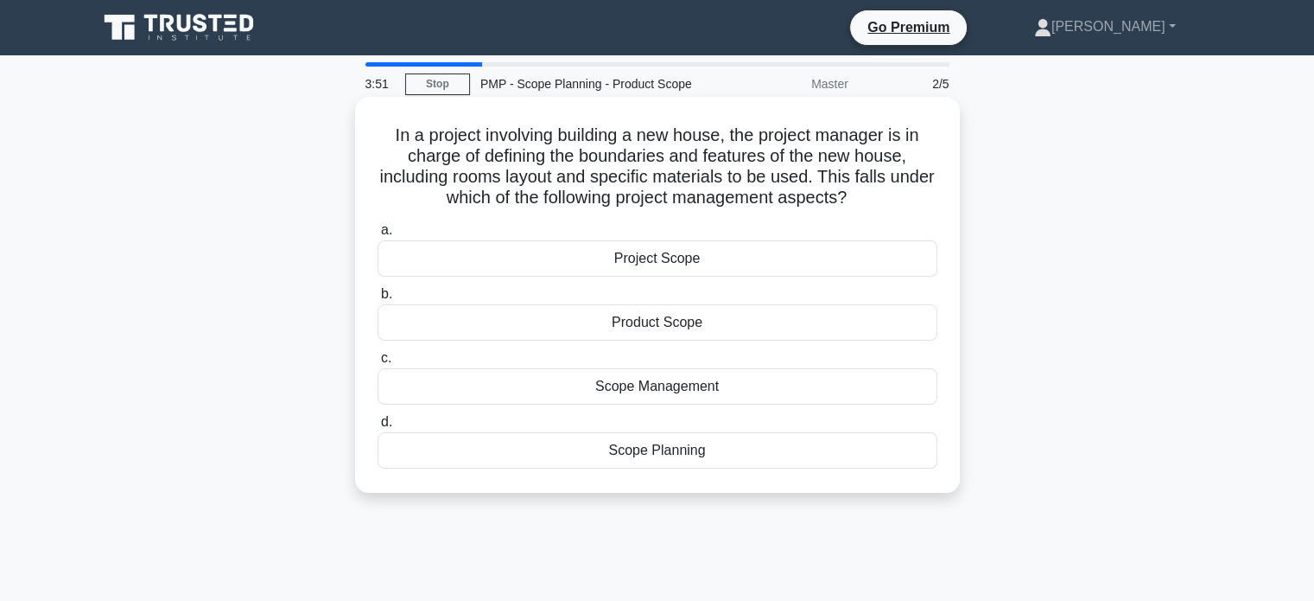
click at [681, 264] on div "Project Scope" at bounding box center [658, 258] width 560 height 36
click at [378, 236] on input "a. Project Scope" at bounding box center [378, 230] width 0 height 11
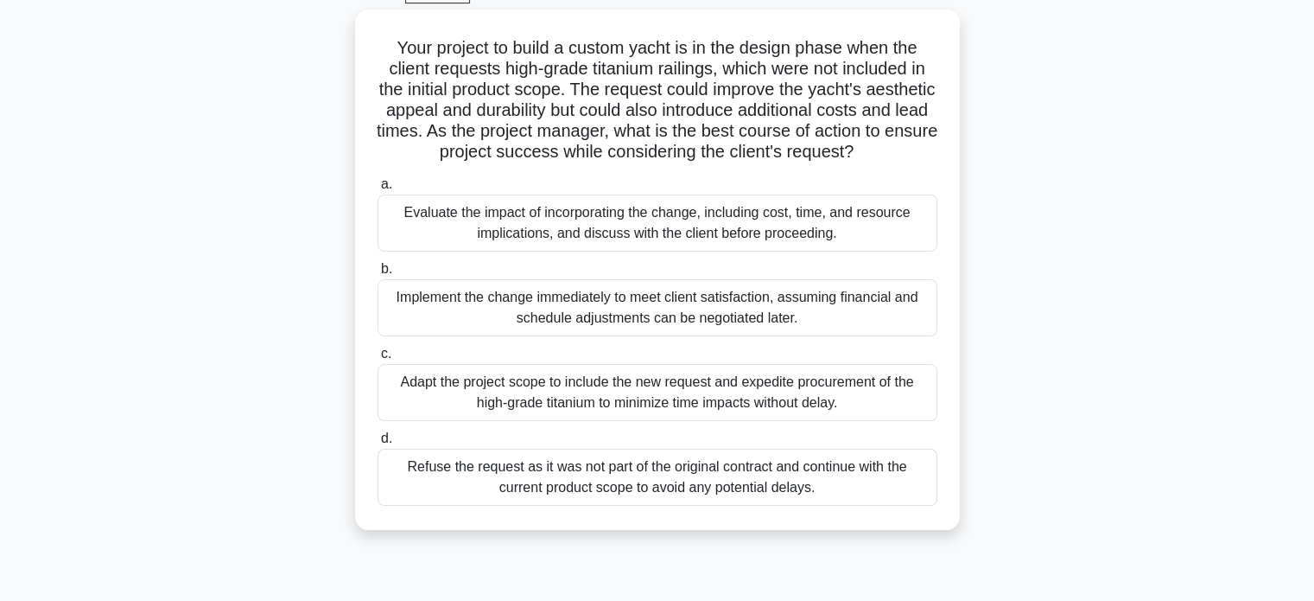
scroll to position [97, 0]
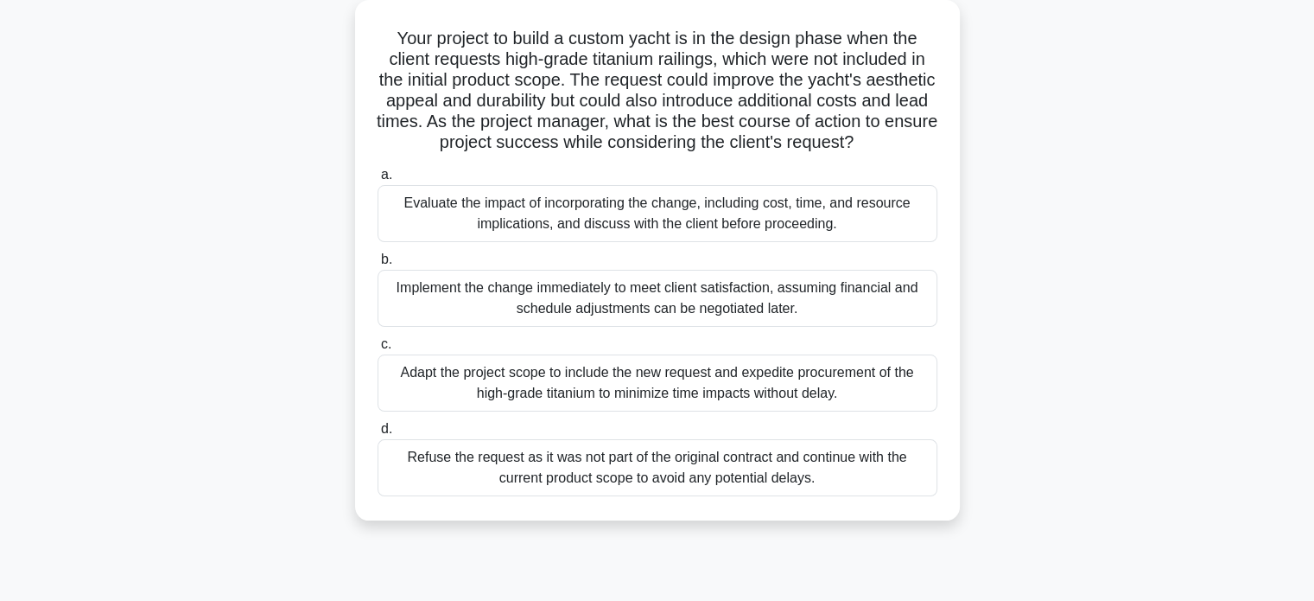
click at [905, 242] on div "Evaluate the impact of incorporating the change, including cost, time, and reso…" at bounding box center [658, 213] width 560 height 57
click at [378, 181] on input "a. Evaluate the impact of incorporating the change, including cost, time, and r…" at bounding box center [378, 174] width 0 height 11
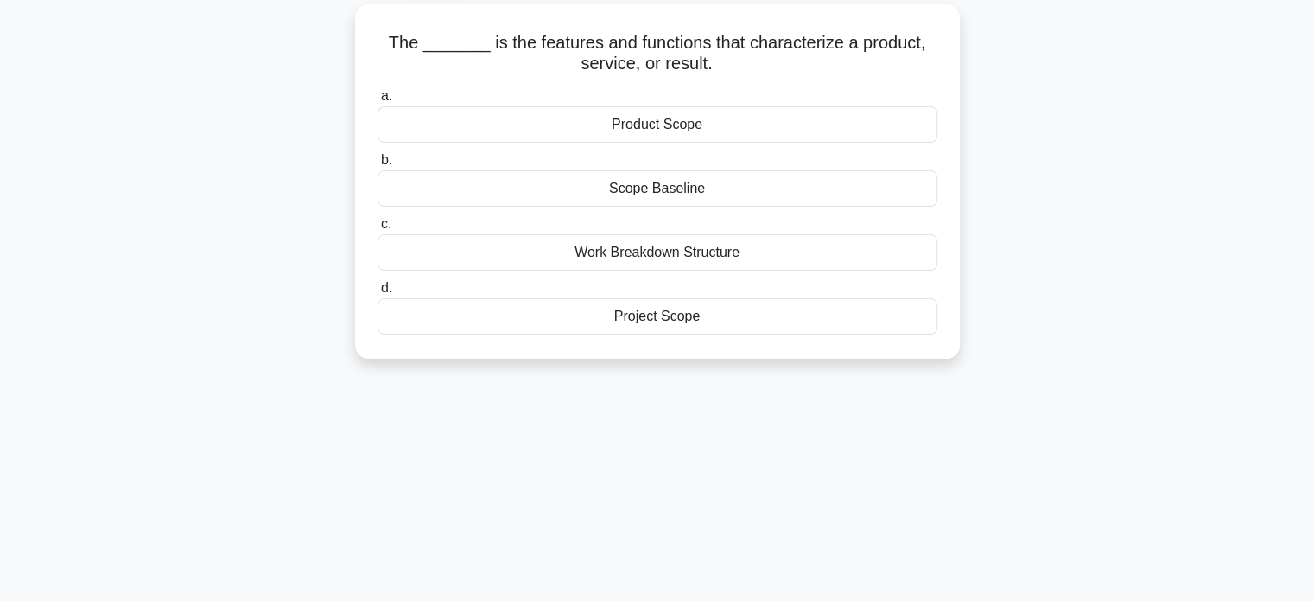
scroll to position [0, 0]
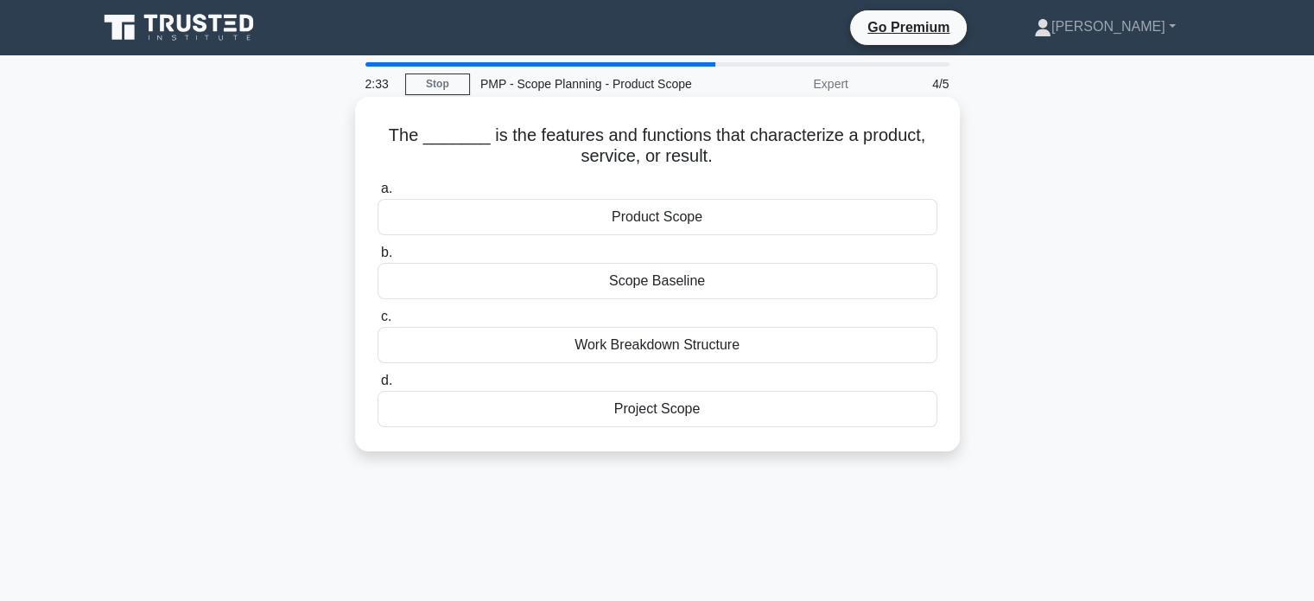
click at [666, 224] on div "Product Scope" at bounding box center [658, 217] width 560 height 36
click at [378, 194] on input "a. Product Scope" at bounding box center [378, 188] width 0 height 11
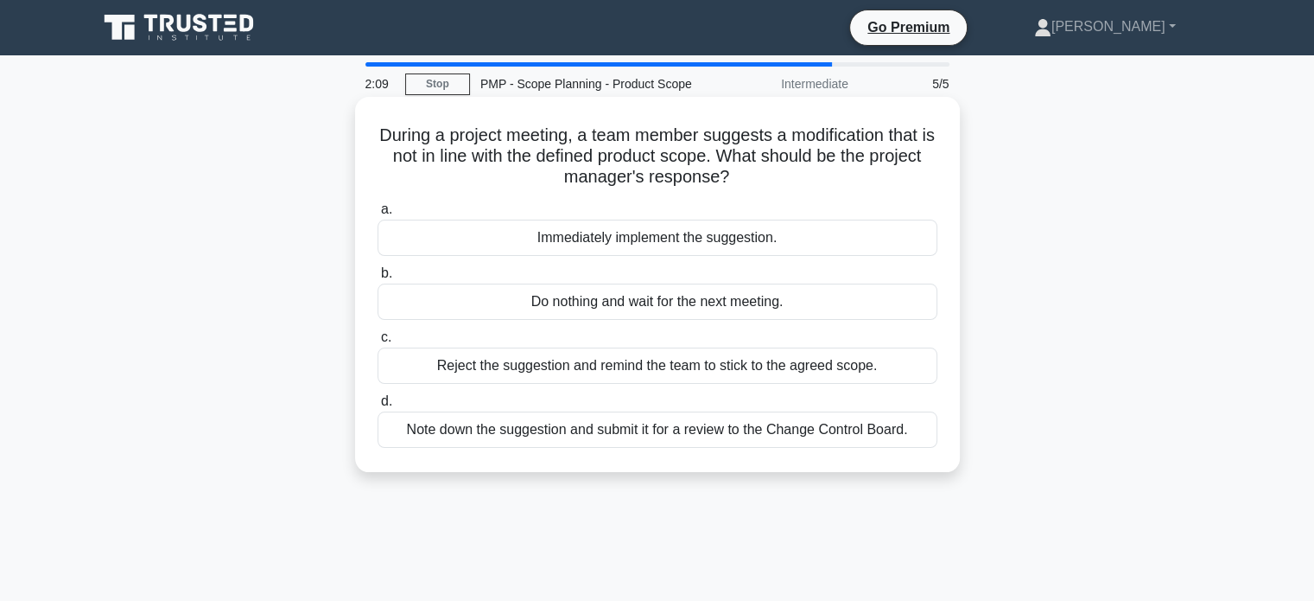
click at [553, 426] on div "Note down the suggestion and submit it for a review to the Change Control Board." at bounding box center [658, 429] width 560 height 36
click at [378, 407] on input "d. Note down the suggestion and submit it for a review to the Change Control Bo…" at bounding box center [378, 401] width 0 height 11
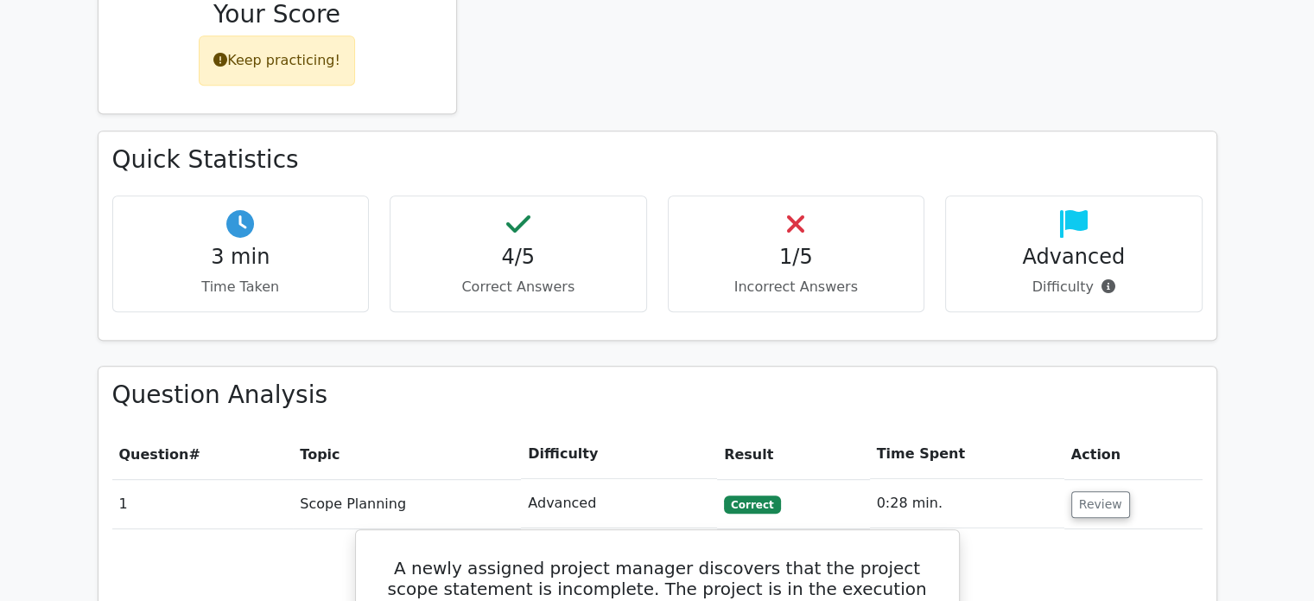
scroll to position [885, 0]
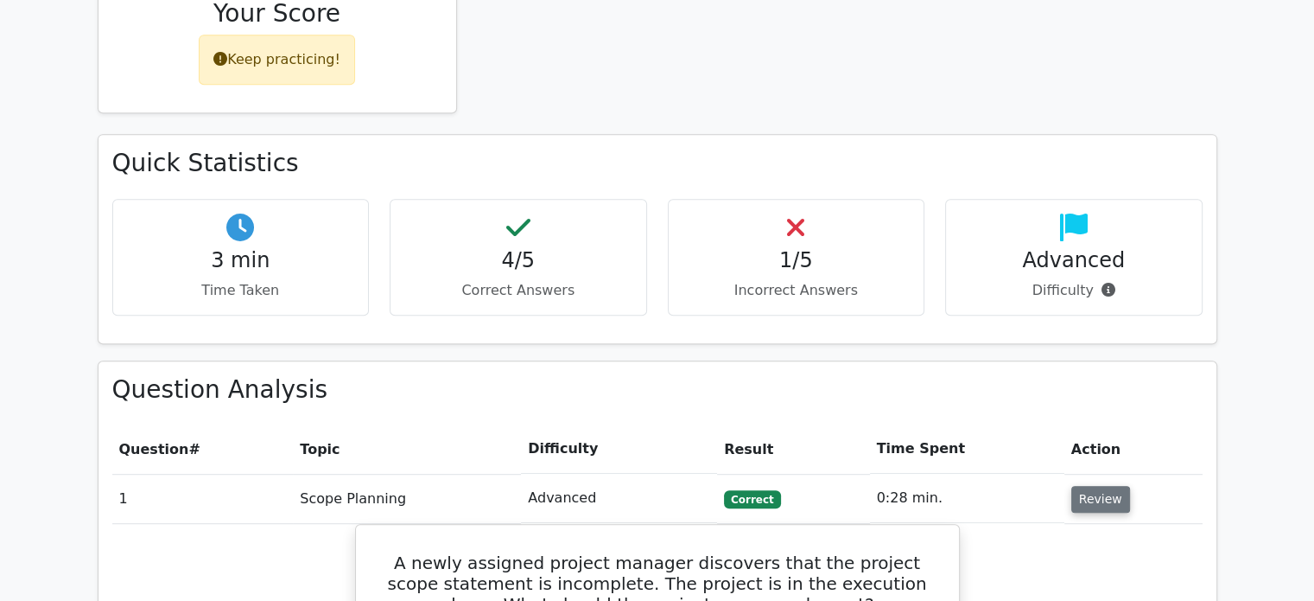
click at [1106, 486] on button "Review" at bounding box center [1101, 499] width 59 height 27
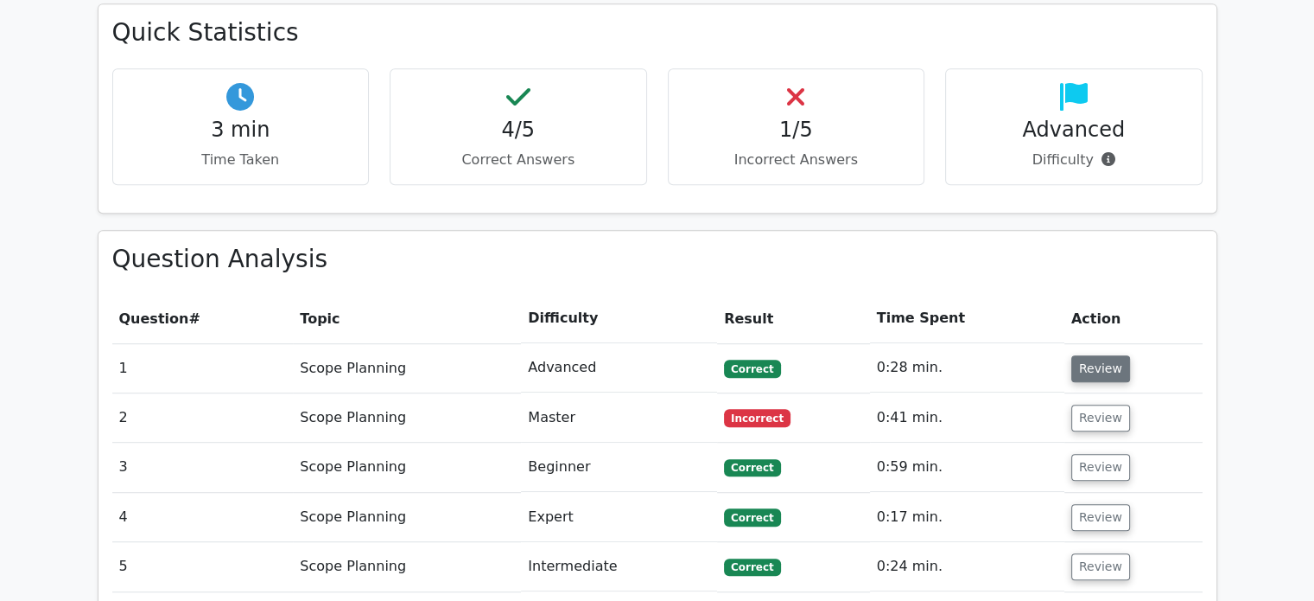
scroll to position [1027, 0]
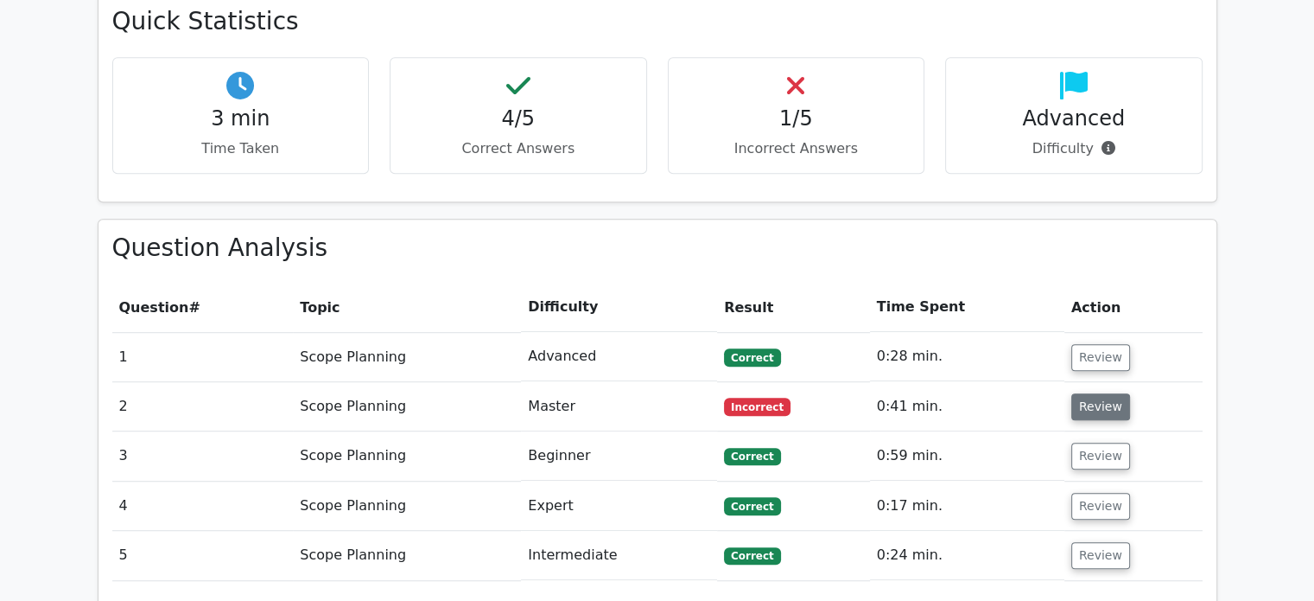
click at [1099, 393] on button "Review" at bounding box center [1101, 406] width 59 height 27
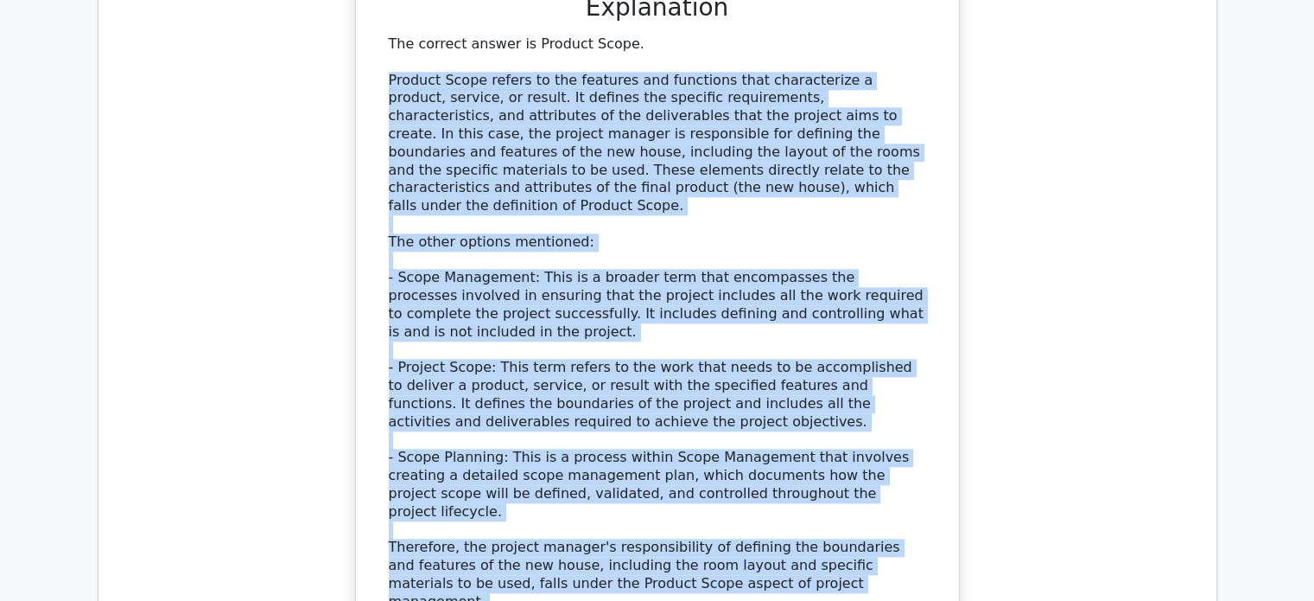
scroll to position [1938, 0]
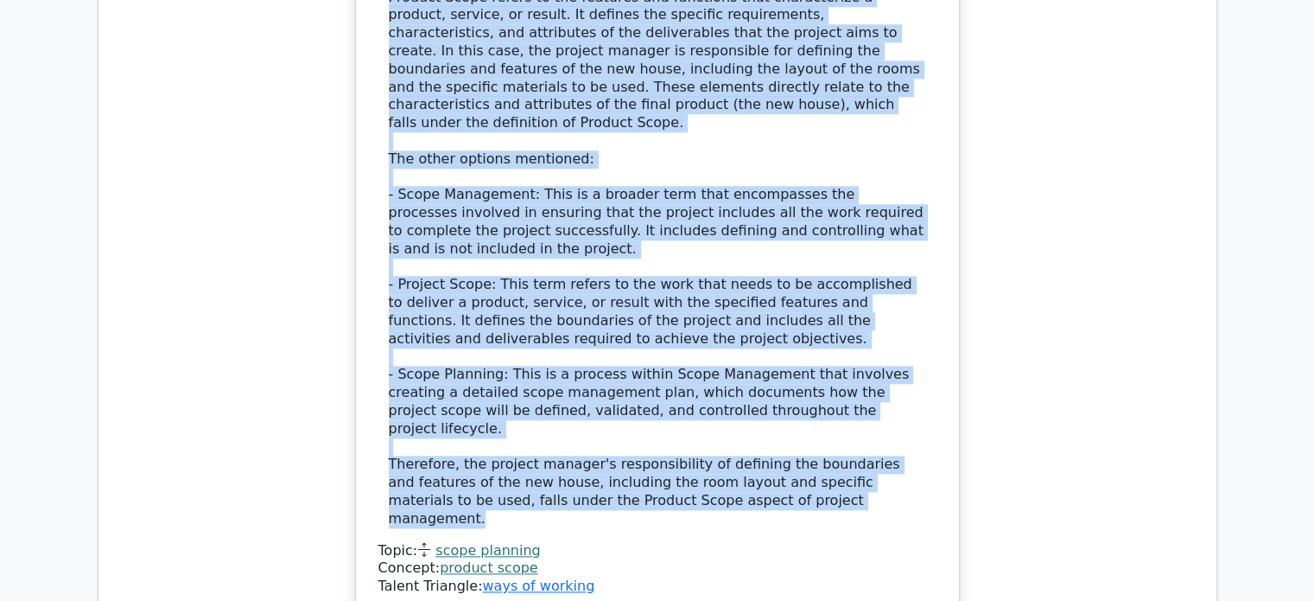
drag, startPoint x: 389, startPoint y: 198, endPoint x: 736, endPoint y: 376, distance: 390.4
click at [736, 376] on div "The correct answer is Product Scope. Product Scope refers to the features and f…" at bounding box center [658, 240] width 538 height 576
copy div "Product Scope refers to the features and functions that characterize a product,…"
click at [836, 195] on div "The correct answer is Product Scope. Product Scope refers to the features and f…" at bounding box center [658, 240] width 538 height 576
